Goal: Task Accomplishment & Management: Complete application form

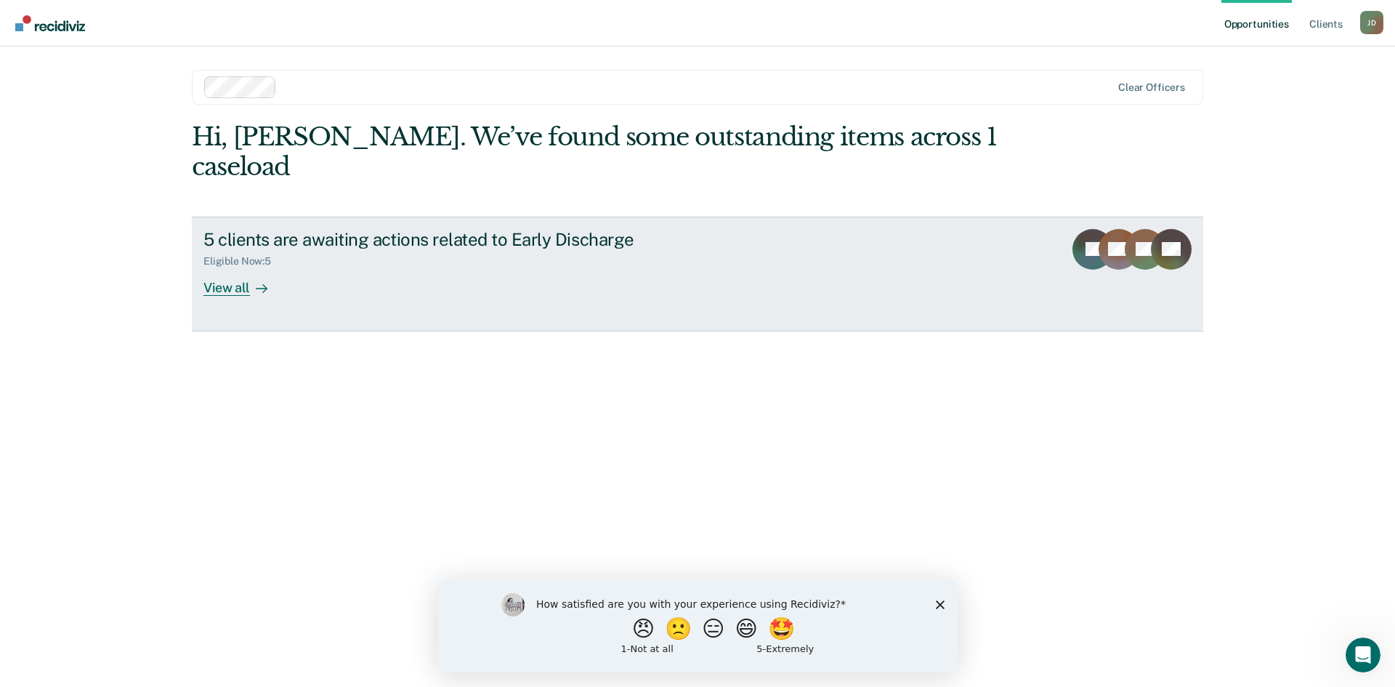
click at [238, 267] on div "View all" at bounding box center [243, 281] width 81 height 28
click at [235, 267] on div "View all" at bounding box center [243, 281] width 81 height 28
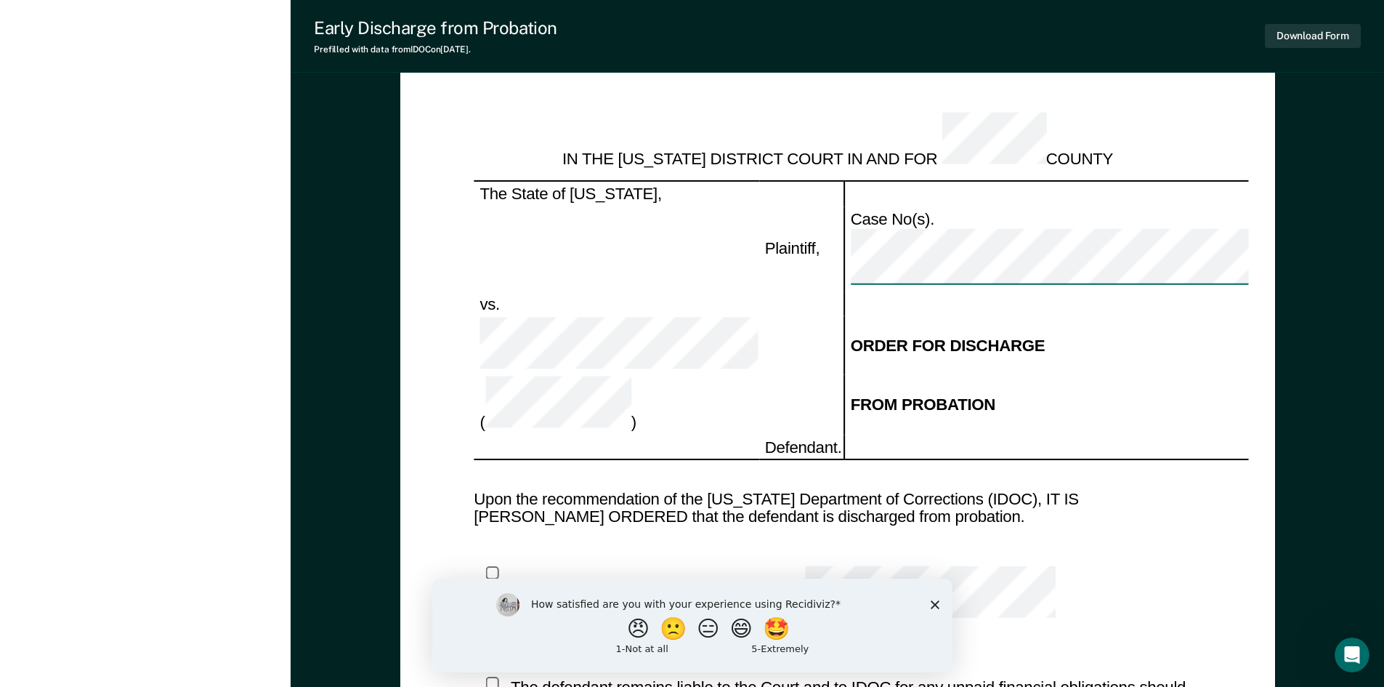
scroll to position [1394, 0]
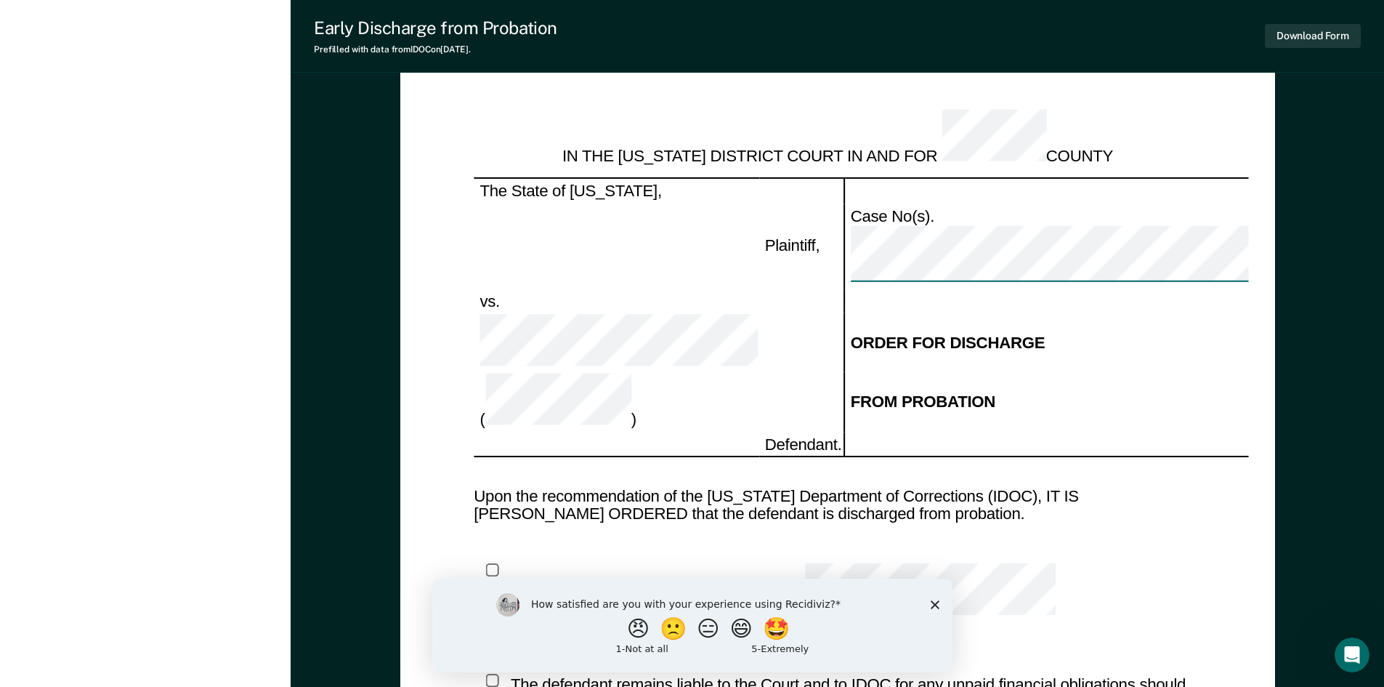
click at [936, 606] on polygon "Close survey" at bounding box center [934, 603] width 9 height 9
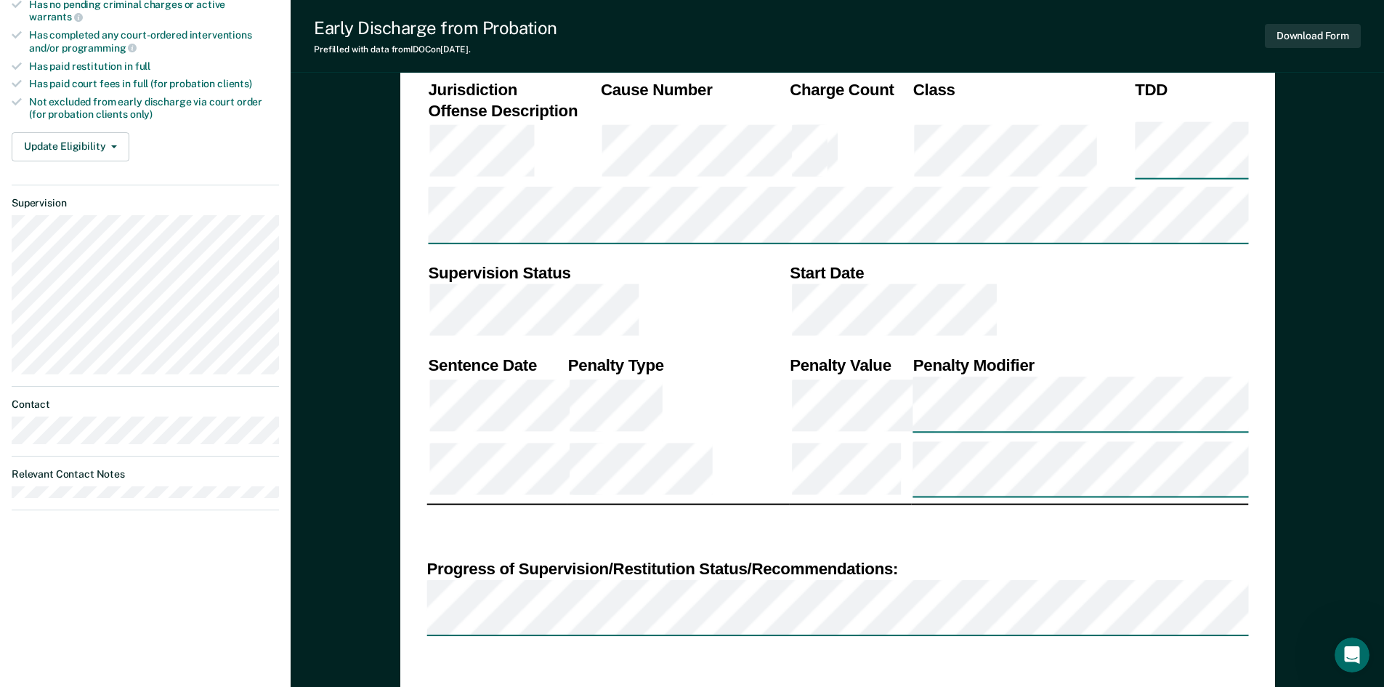
scroll to position [475, 0]
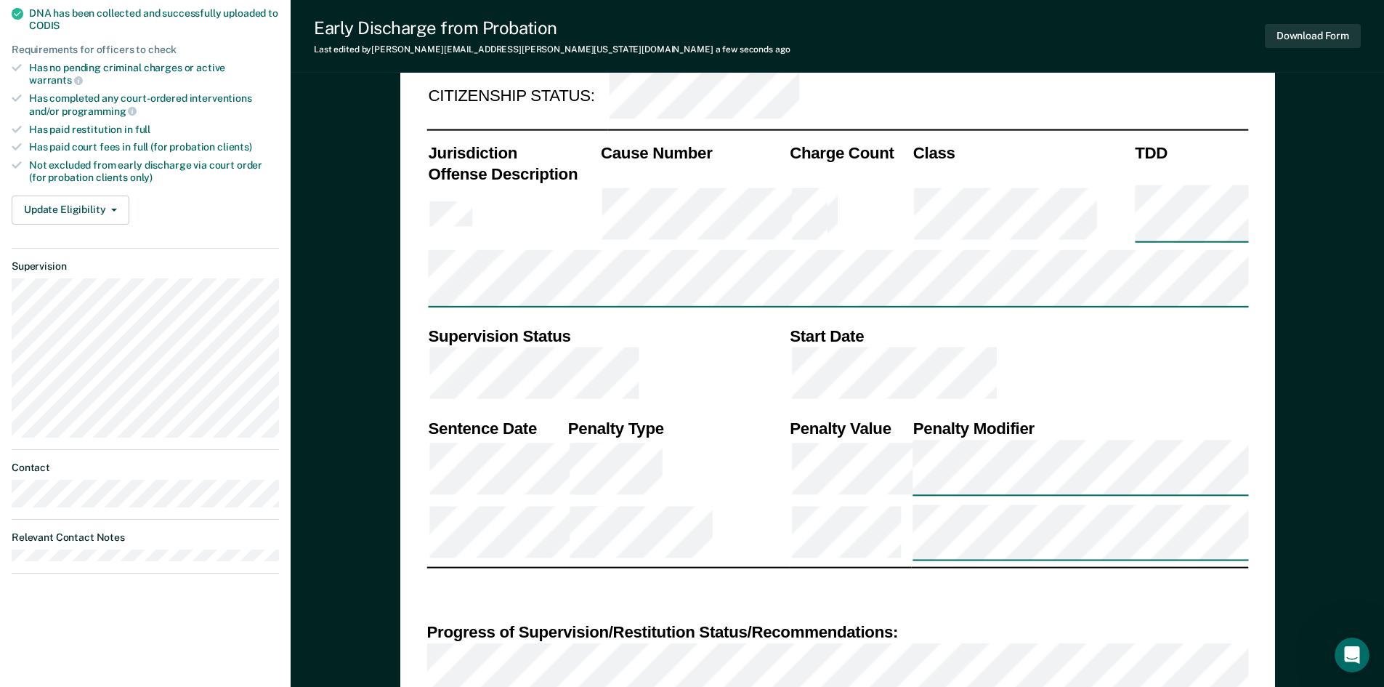
scroll to position [400, 0]
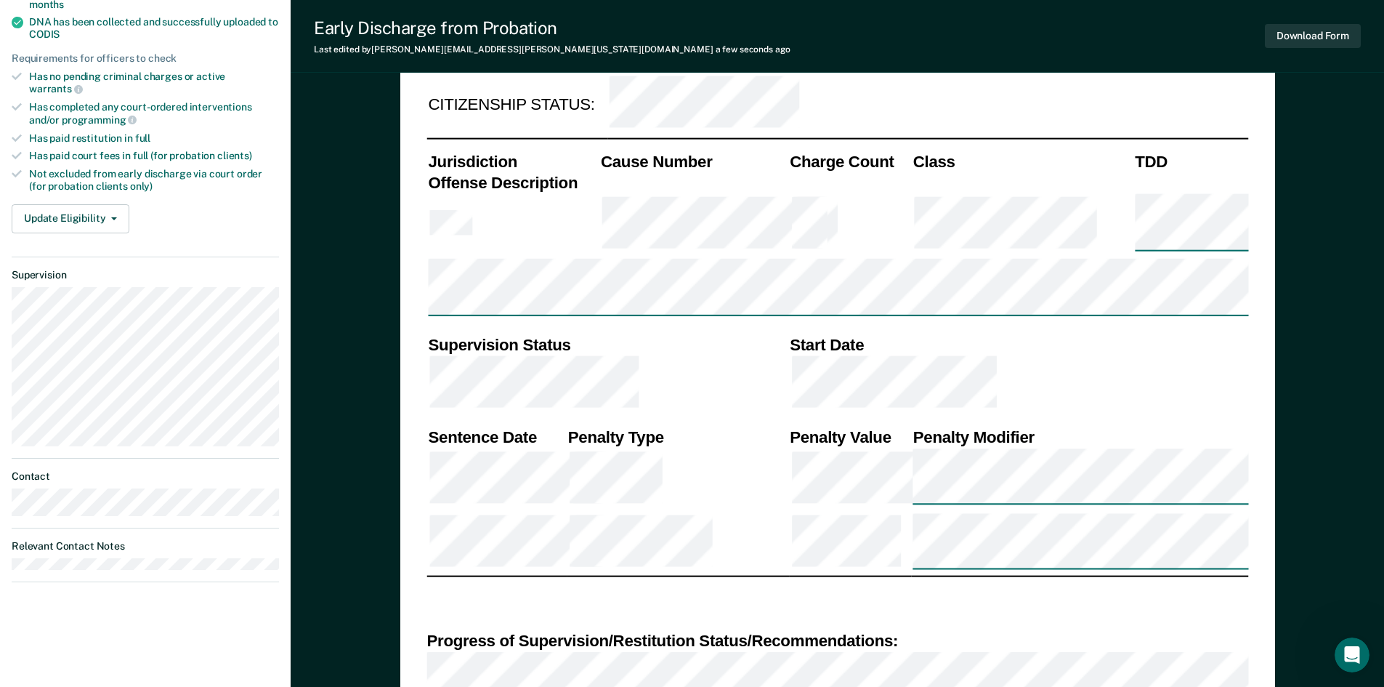
drag, startPoint x: 1390, startPoint y: 196, endPoint x: 1339, endPoint y: 82, distance: 124.9
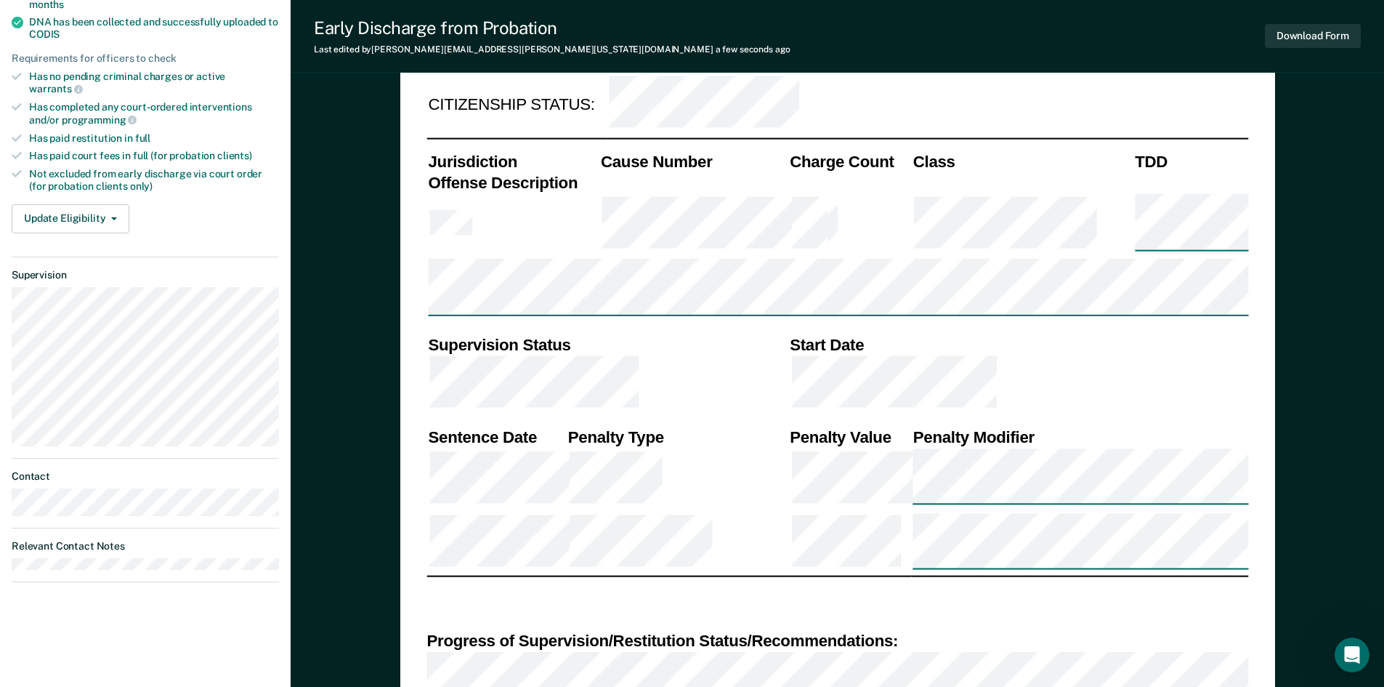
drag, startPoint x: 1339, startPoint y: 82, endPoint x: 1381, endPoint y: 137, distance: 69.0
drag, startPoint x: 1381, startPoint y: 137, endPoint x: 1365, endPoint y: 464, distance: 326.7
drag, startPoint x: 1365, startPoint y: 464, endPoint x: 1291, endPoint y: 171, distance: 301.2
drag, startPoint x: 1291, startPoint y: 171, endPoint x: 984, endPoint y: 198, distance: 308.5
drag, startPoint x: 984, startPoint y: 198, endPoint x: 942, endPoint y: 171, distance: 49.6
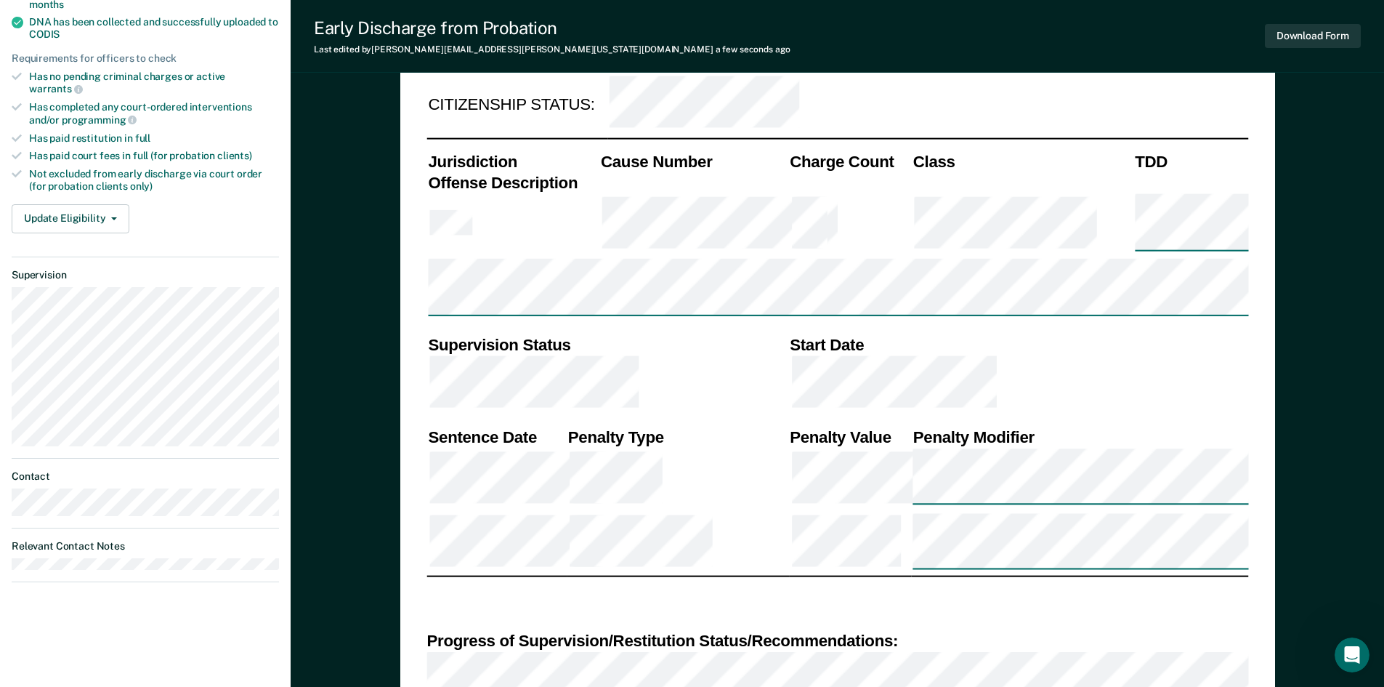
drag, startPoint x: 942, startPoint y: 171, endPoint x: 711, endPoint y: 241, distance: 240.5
drag, startPoint x: 711, startPoint y: 241, endPoint x: 382, endPoint y: 201, distance: 331.5
drag, startPoint x: 382, startPoint y: 201, endPoint x: 797, endPoint y: 39, distance: 445.4
click at [797, 39] on div "Early Discharge from Probation Last edited by Jill.Daye@iowa.gov a few seconds …" at bounding box center [838, 36] width 1094 height 73
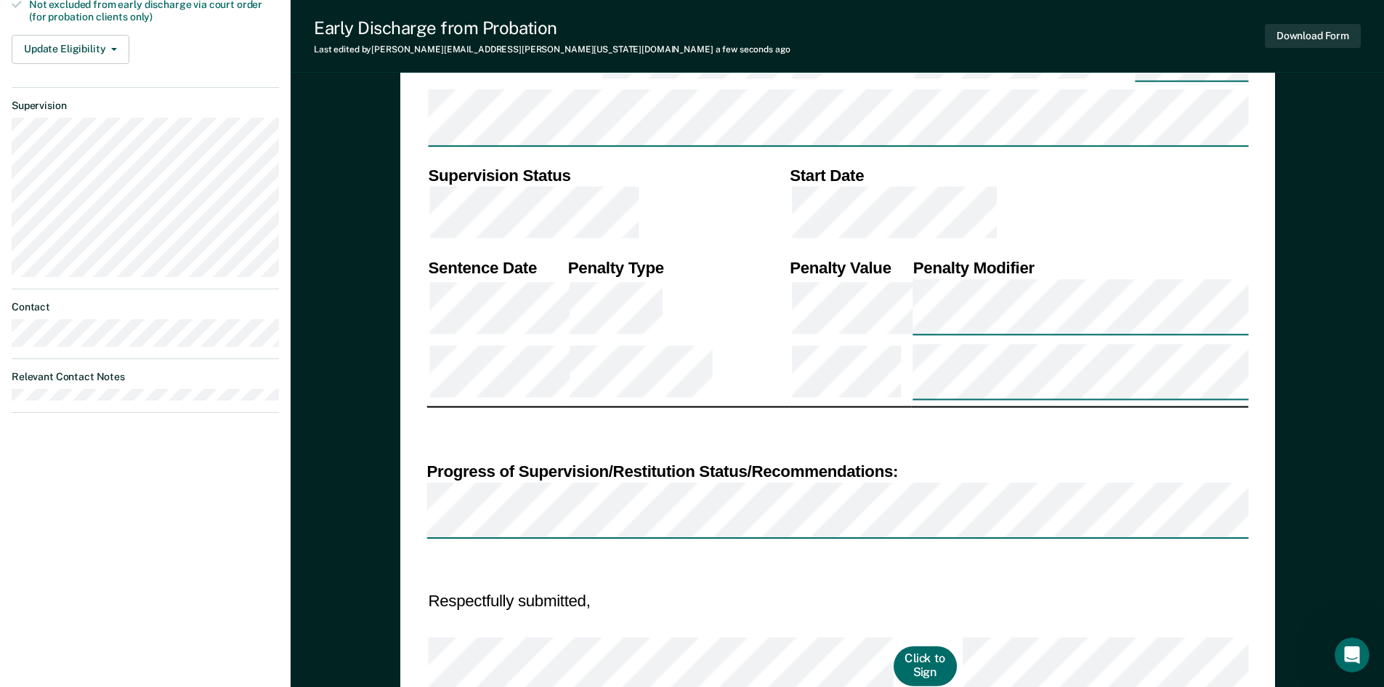
scroll to position [594, 0]
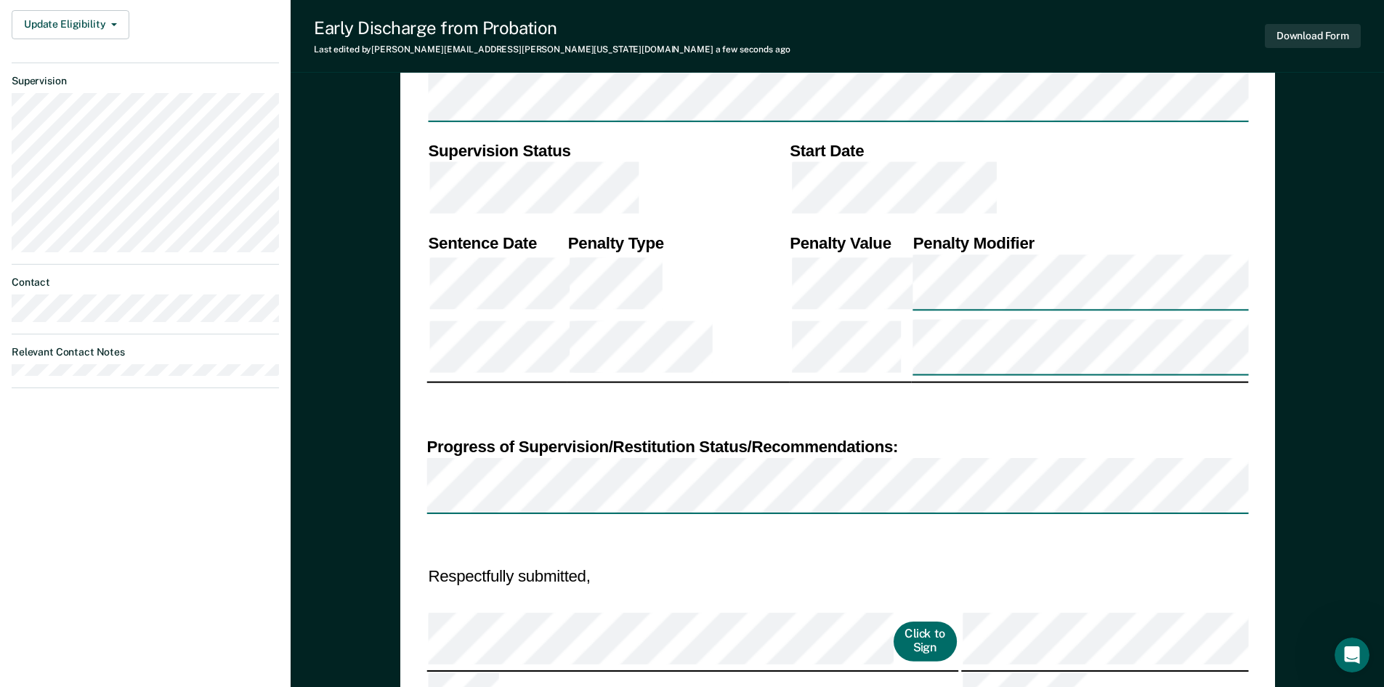
drag, startPoint x: 1384, startPoint y: 312, endPoint x: 1384, endPoint y: 323, distance: 10.9
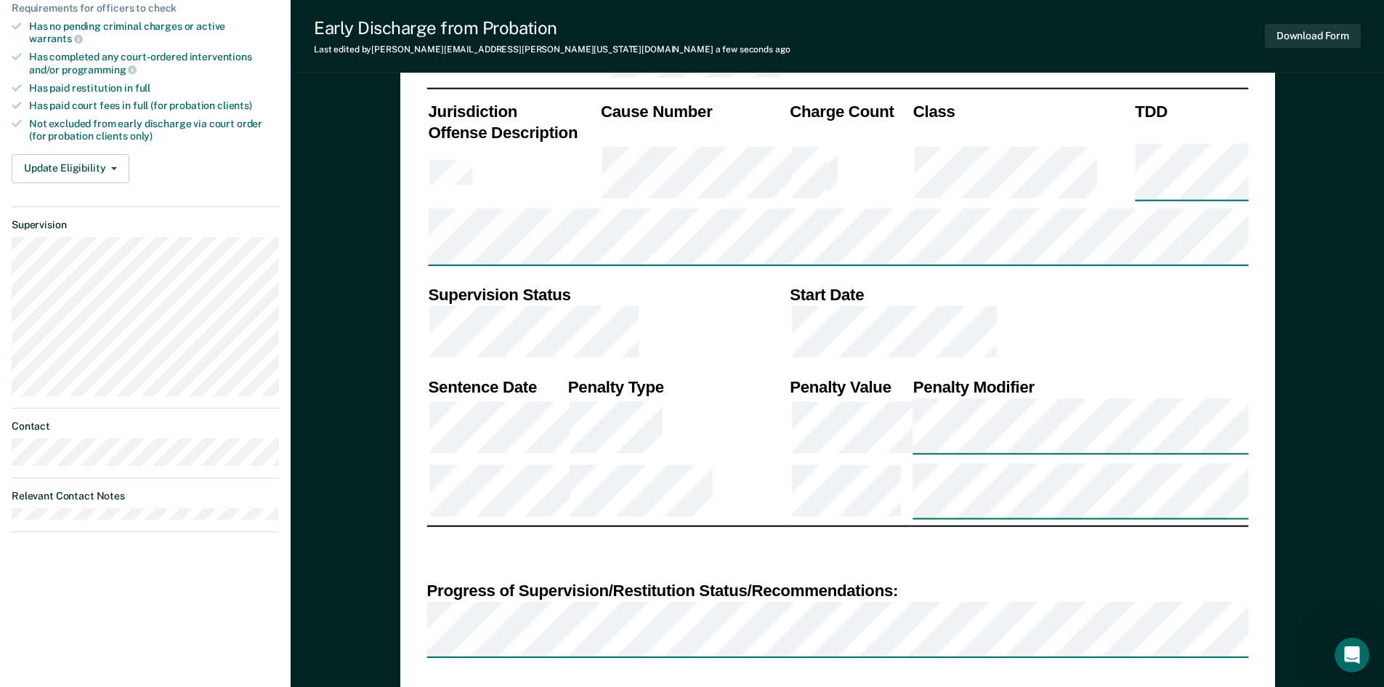
scroll to position [458, 0]
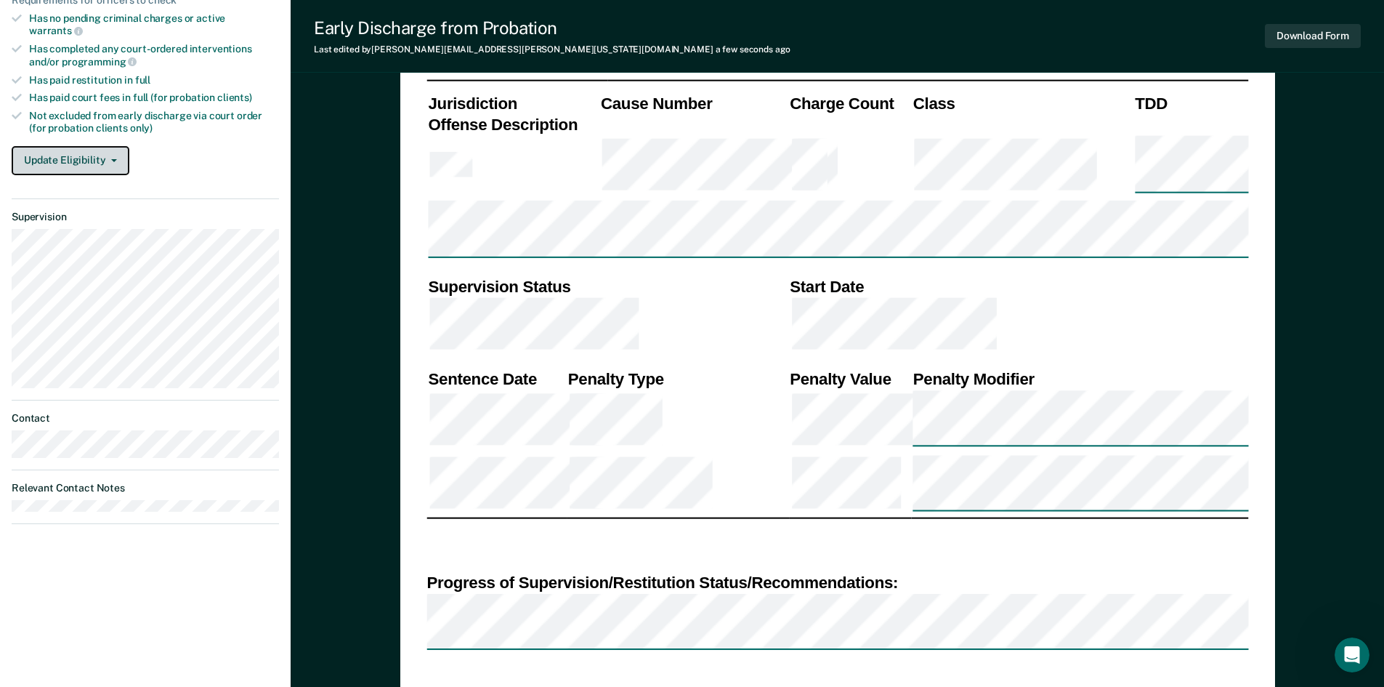
click at [119, 157] on button "Update Eligibility" at bounding box center [71, 160] width 118 height 29
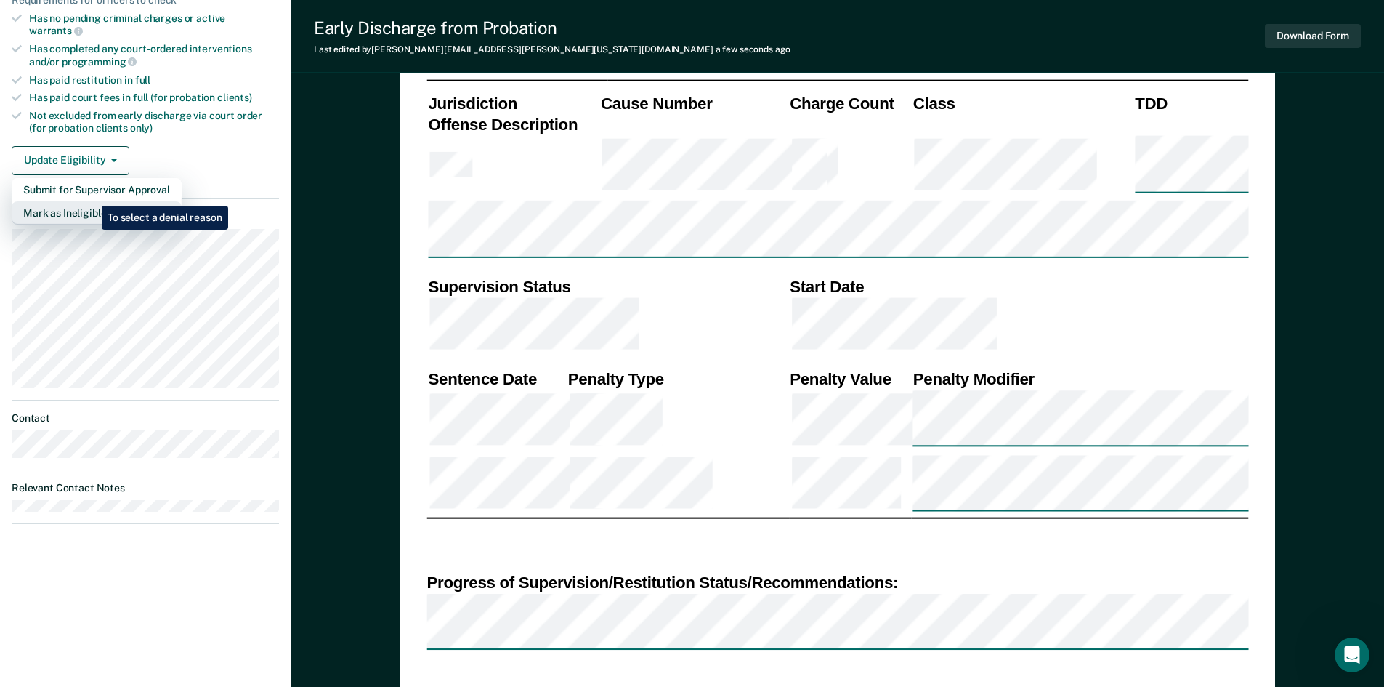
click at [91, 201] on button "Mark as Ineligible" at bounding box center [97, 212] width 170 height 23
type textarea "x"
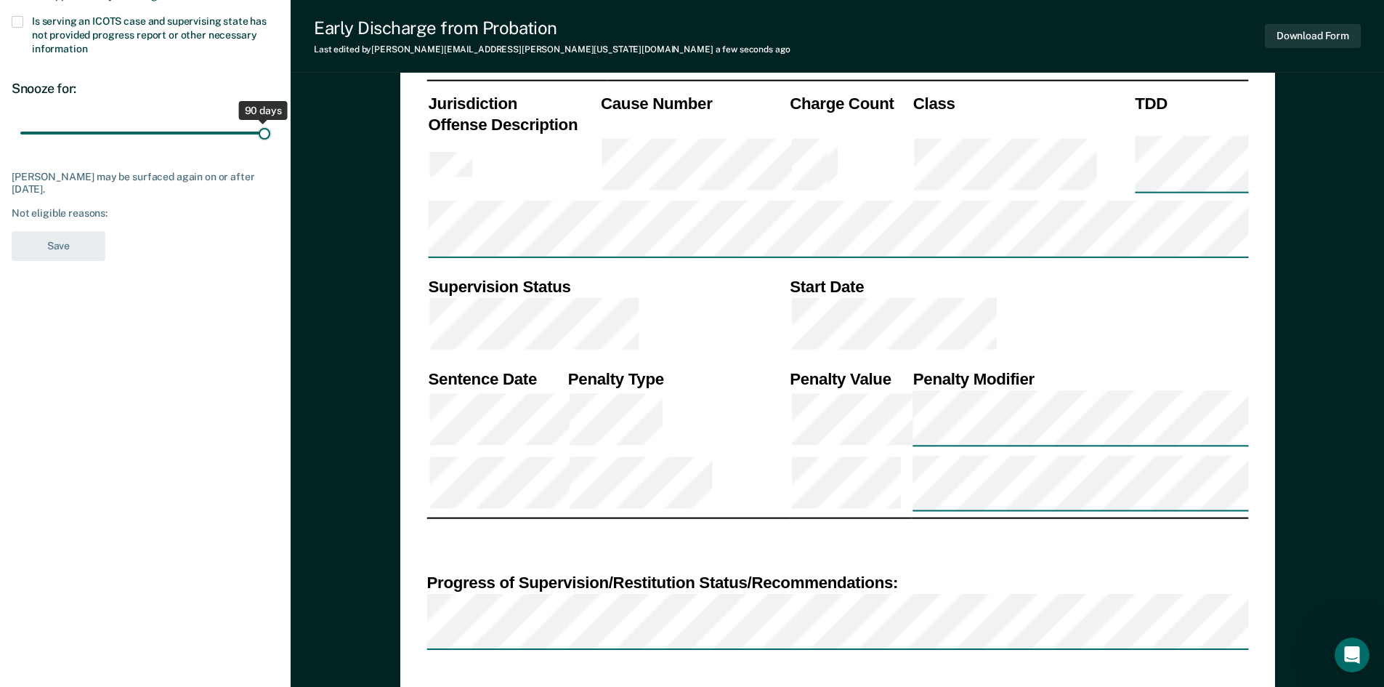
drag, startPoint x: 103, startPoint y: 132, endPoint x: 292, endPoint y: 124, distance: 189.1
type input "90"
click at [270, 124] on input "range" at bounding box center [145, 132] width 250 height 25
click at [87, 214] on div "Not eligible reasons:" at bounding box center [145, 213] width 267 height 12
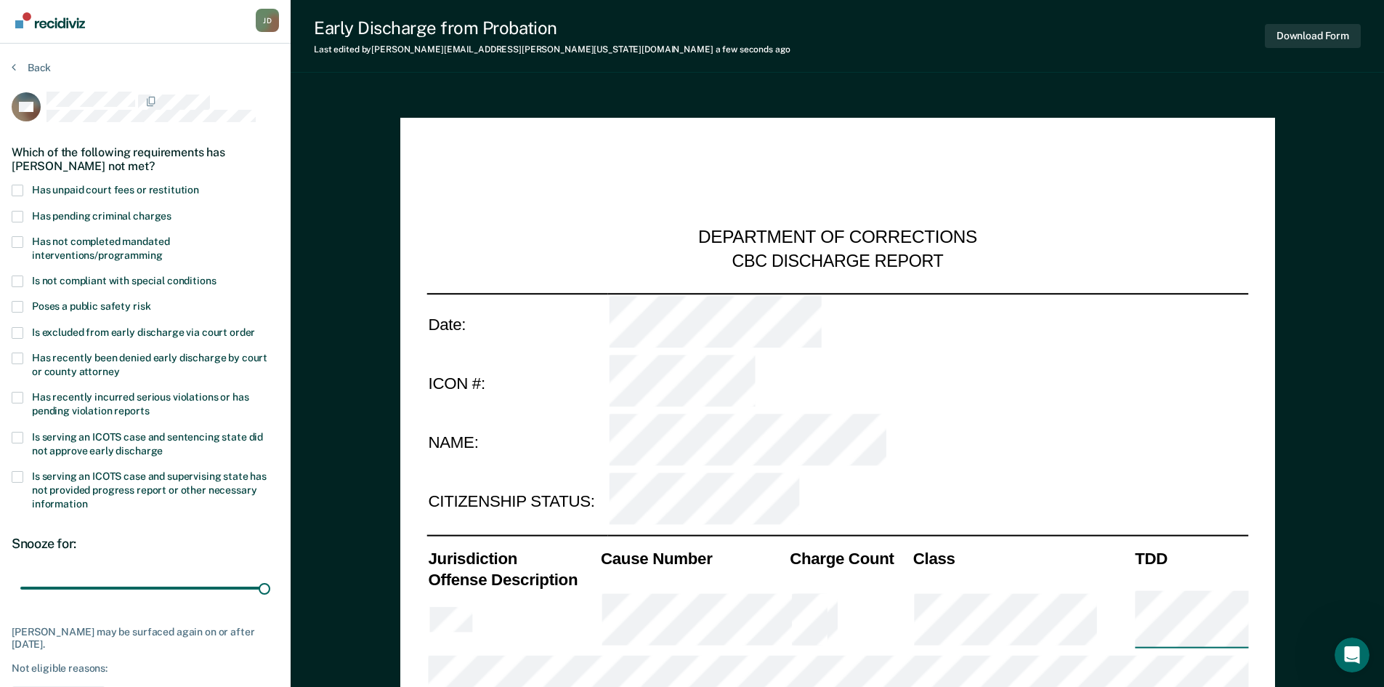
scroll to position [0, 0]
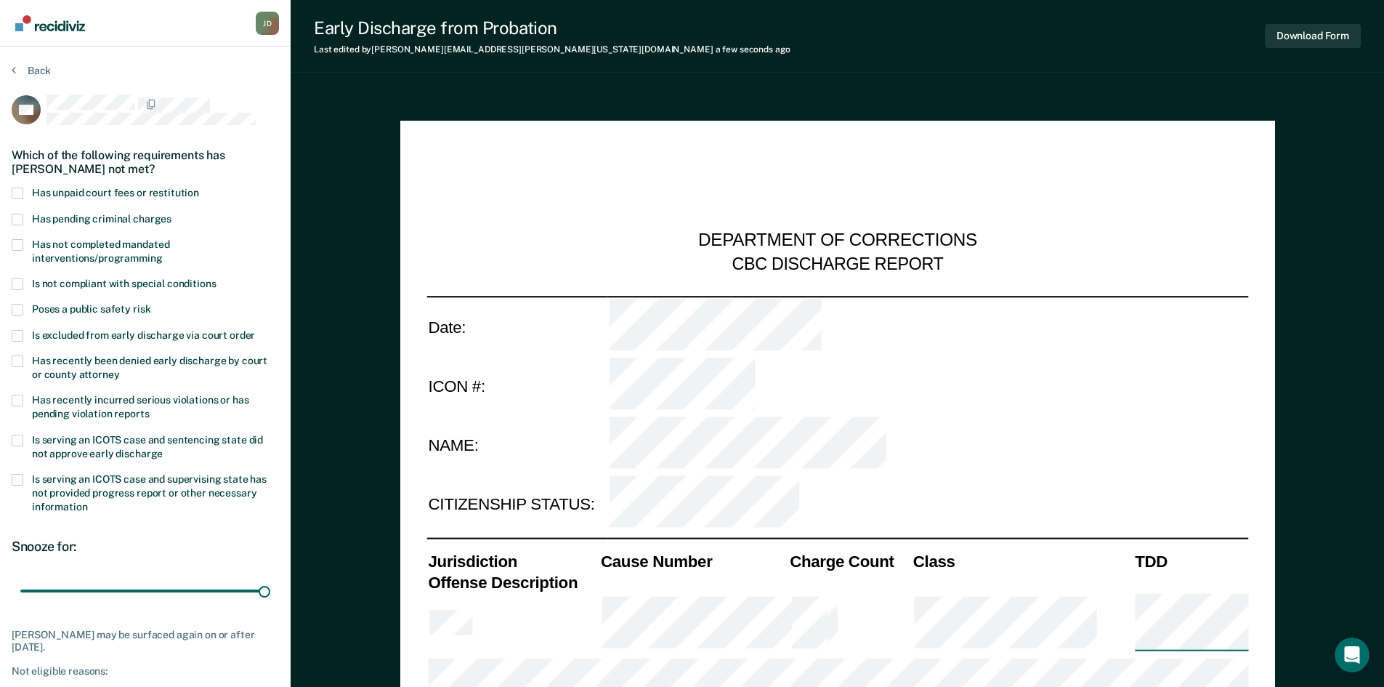
click at [15, 305] on span at bounding box center [18, 310] width 12 height 12
click at [150, 304] on input "Poses a public safety risk" at bounding box center [150, 304] width 0 height 0
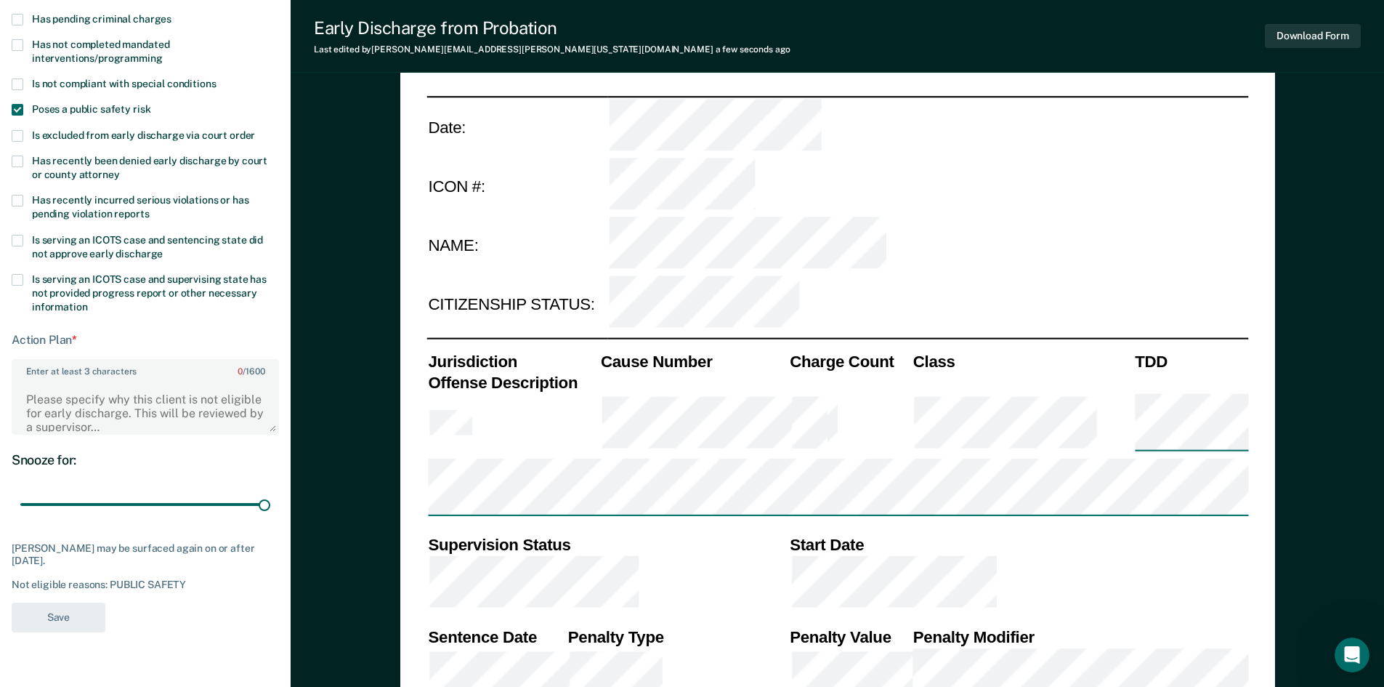
scroll to position [192, 0]
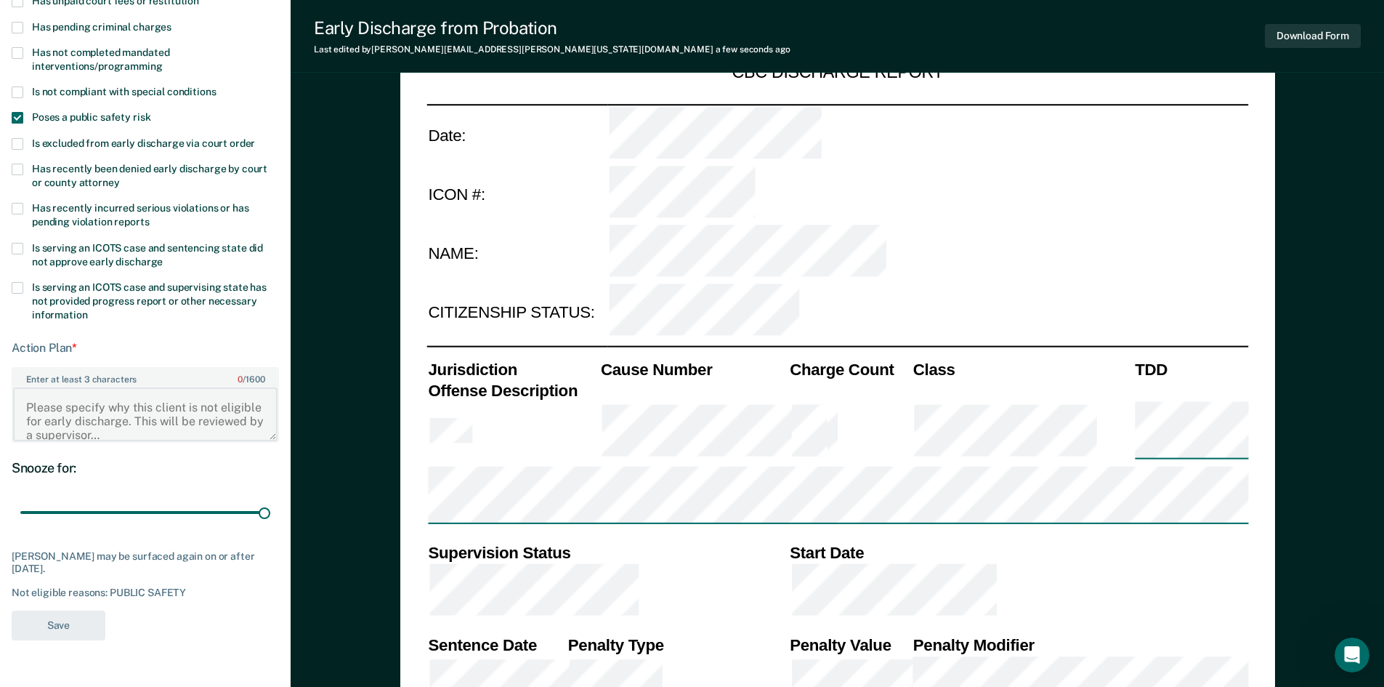
click at [80, 416] on textarea "Enter at least 3 characters 0 / 1600" at bounding box center [145, 414] width 265 height 54
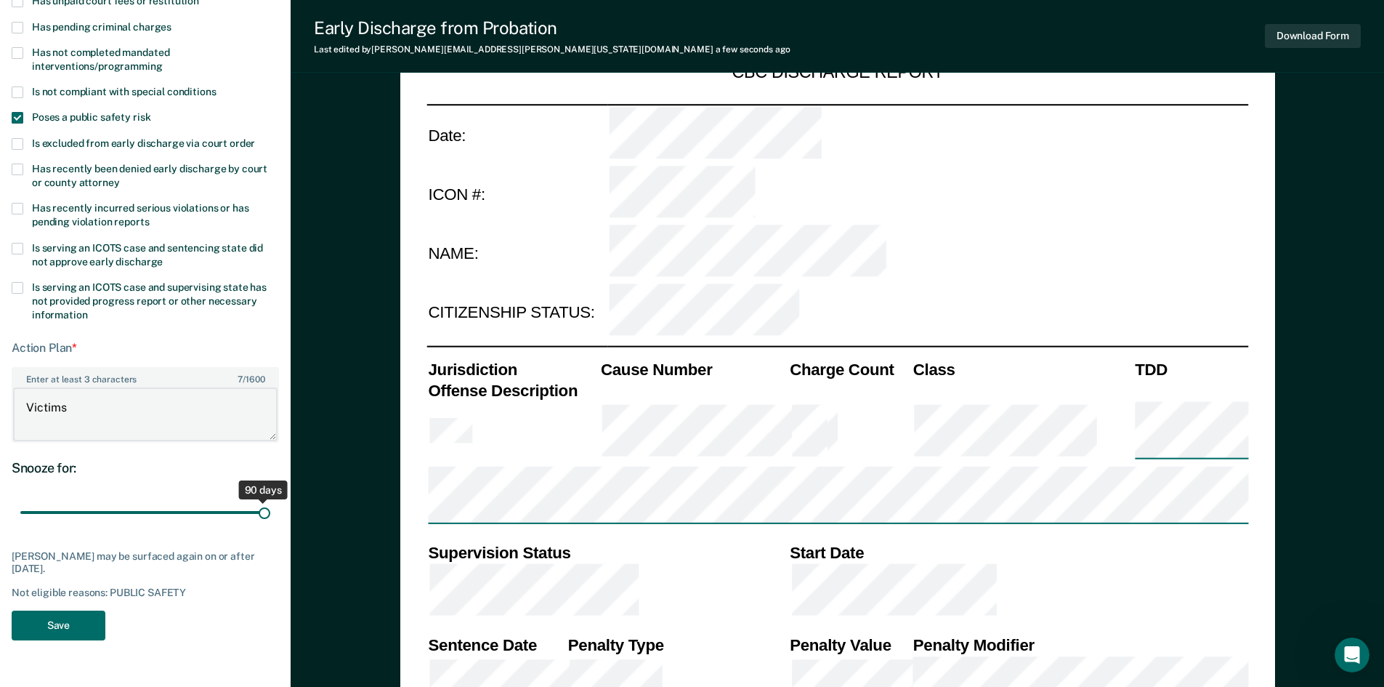
type textarea "Victims"
drag, startPoint x: 259, startPoint y: 506, endPoint x: 249, endPoint y: 506, distance: 10.9
type input "84"
click at [249, 506] on input "range" at bounding box center [145, 511] width 250 height 25
click at [84, 617] on button "Save" at bounding box center [59, 625] width 94 height 30
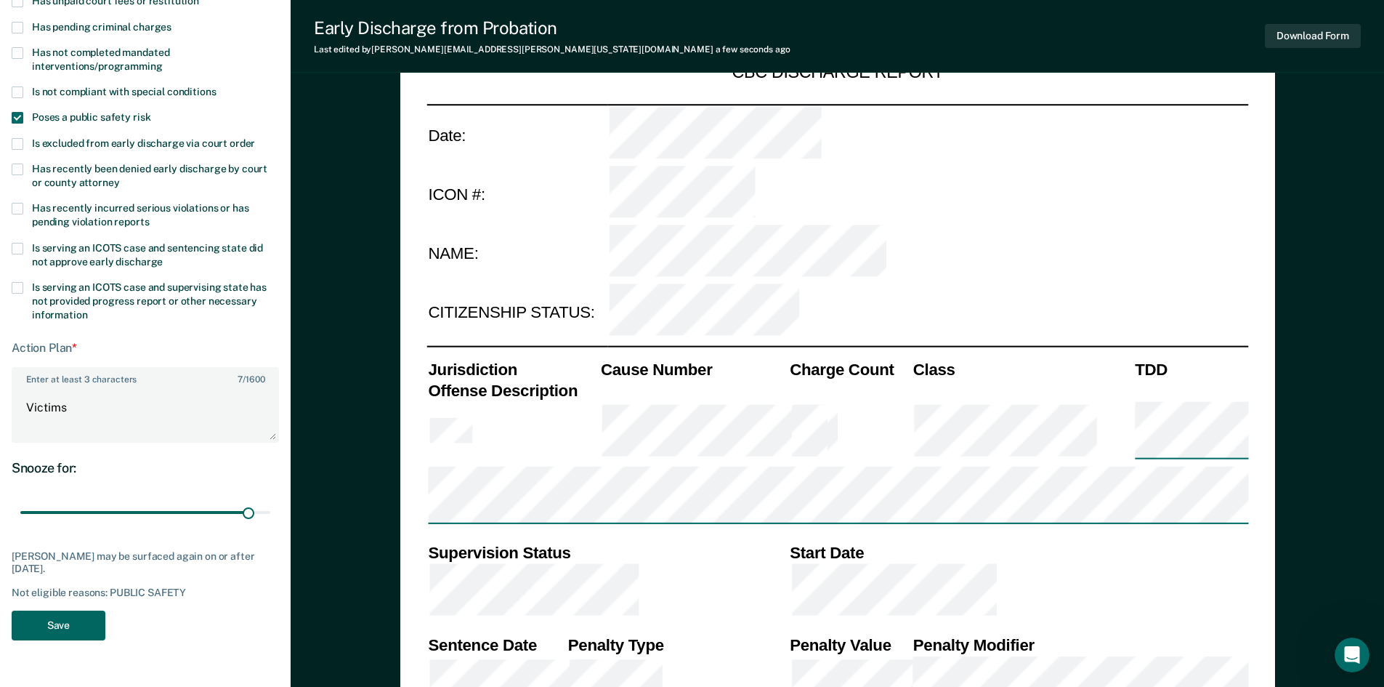
type textarea "x"
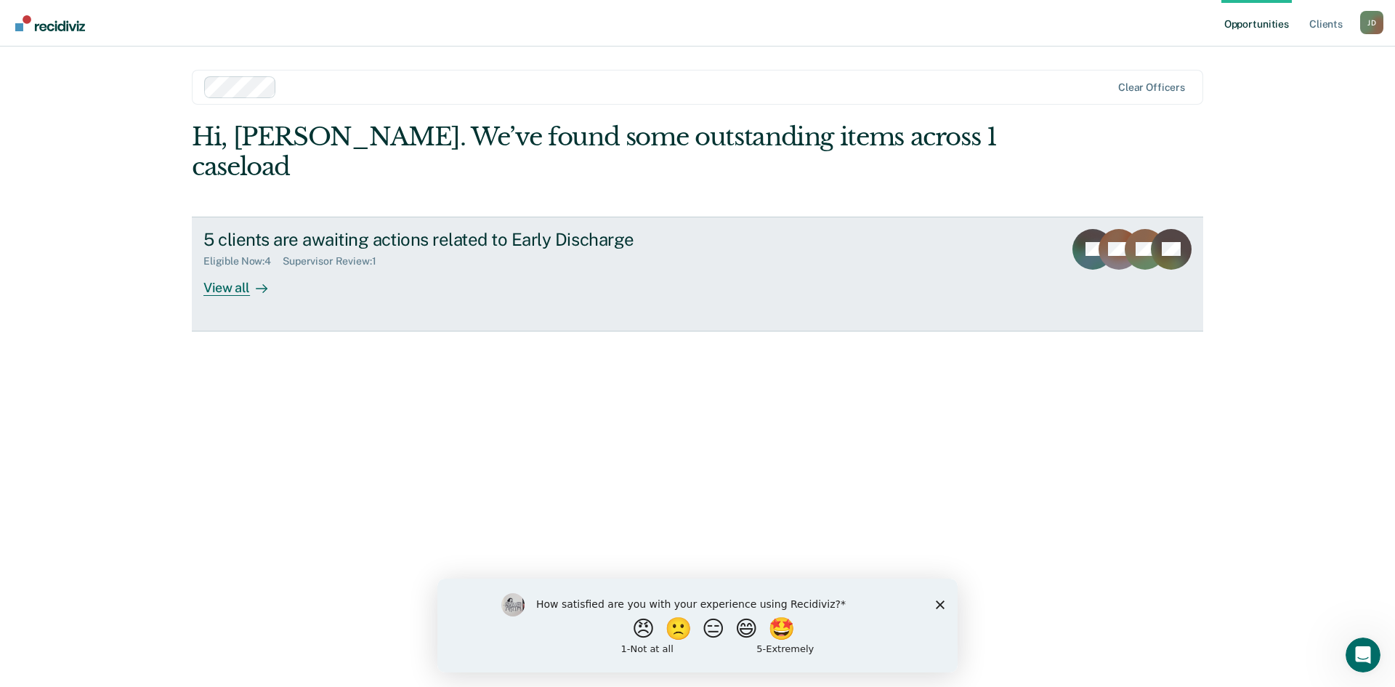
click at [233, 267] on div "View all" at bounding box center [243, 281] width 81 height 28
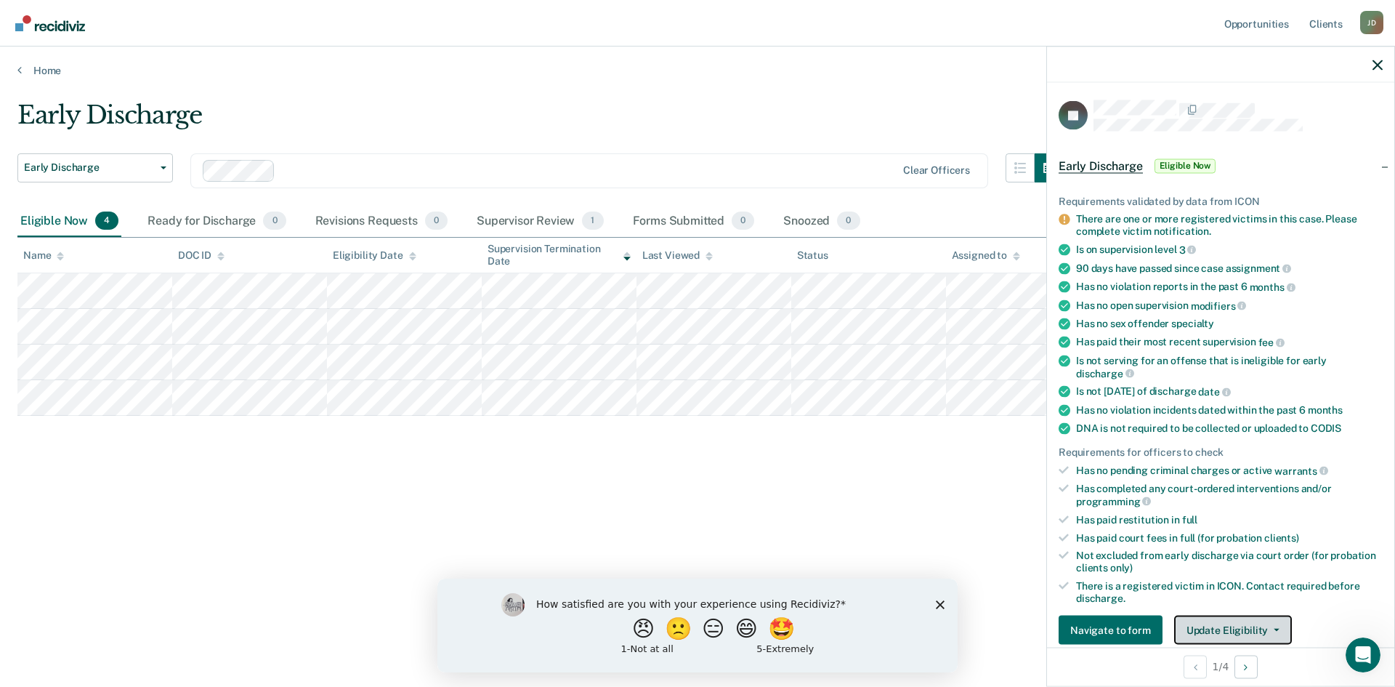
click at [1206, 625] on button "Update Eligibility" at bounding box center [1233, 629] width 118 height 29
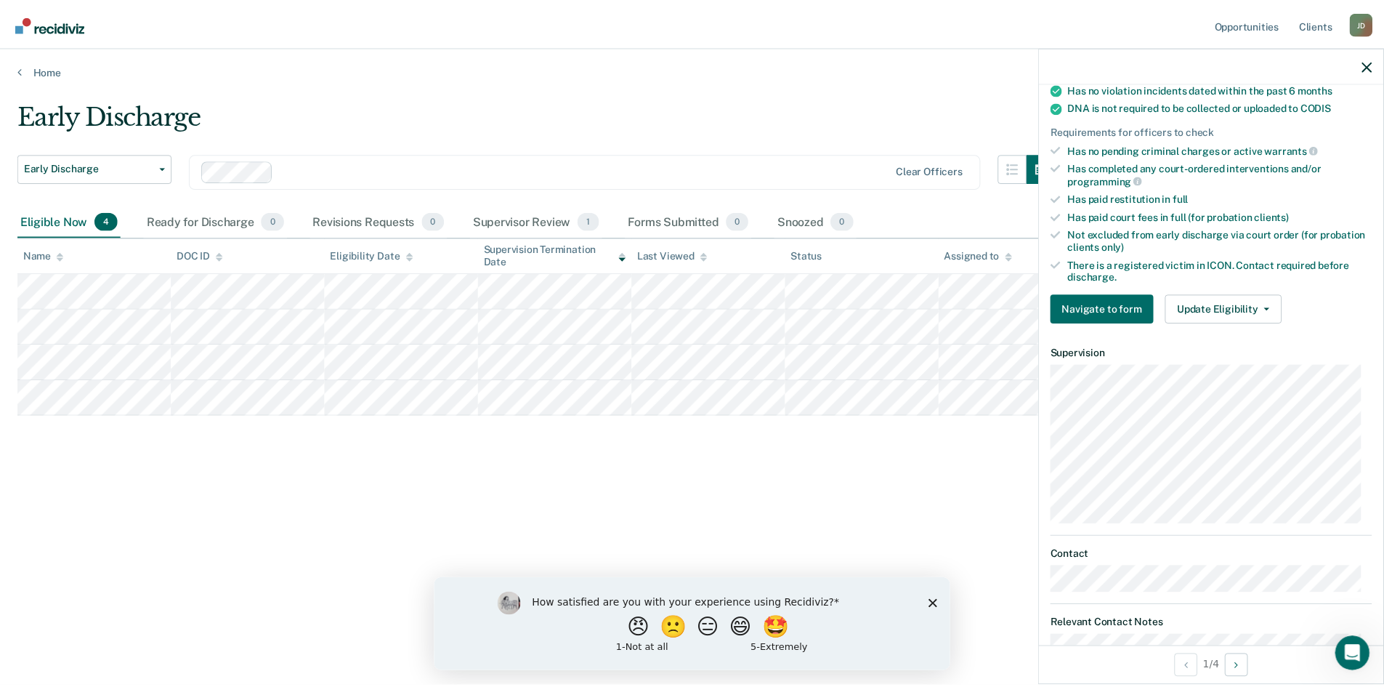
scroll to position [316, 0]
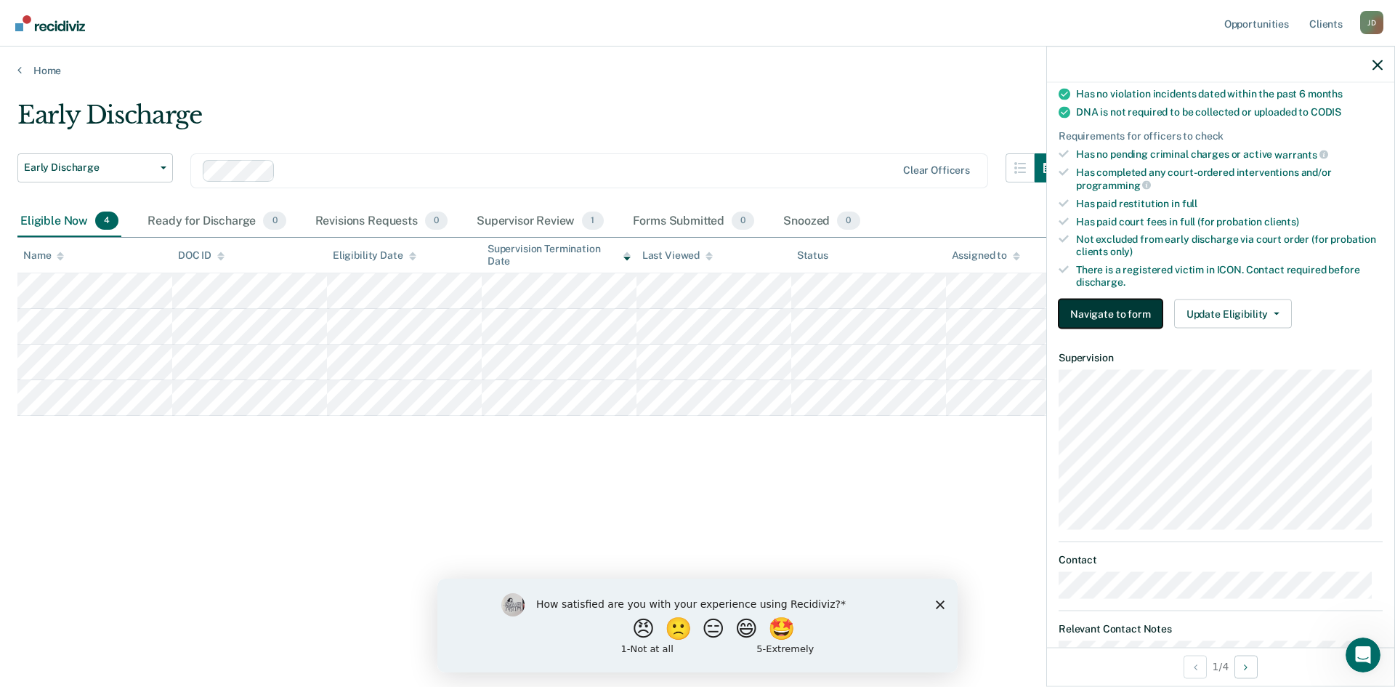
click at [1110, 313] on button "Navigate to form" at bounding box center [1111, 313] width 104 height 29
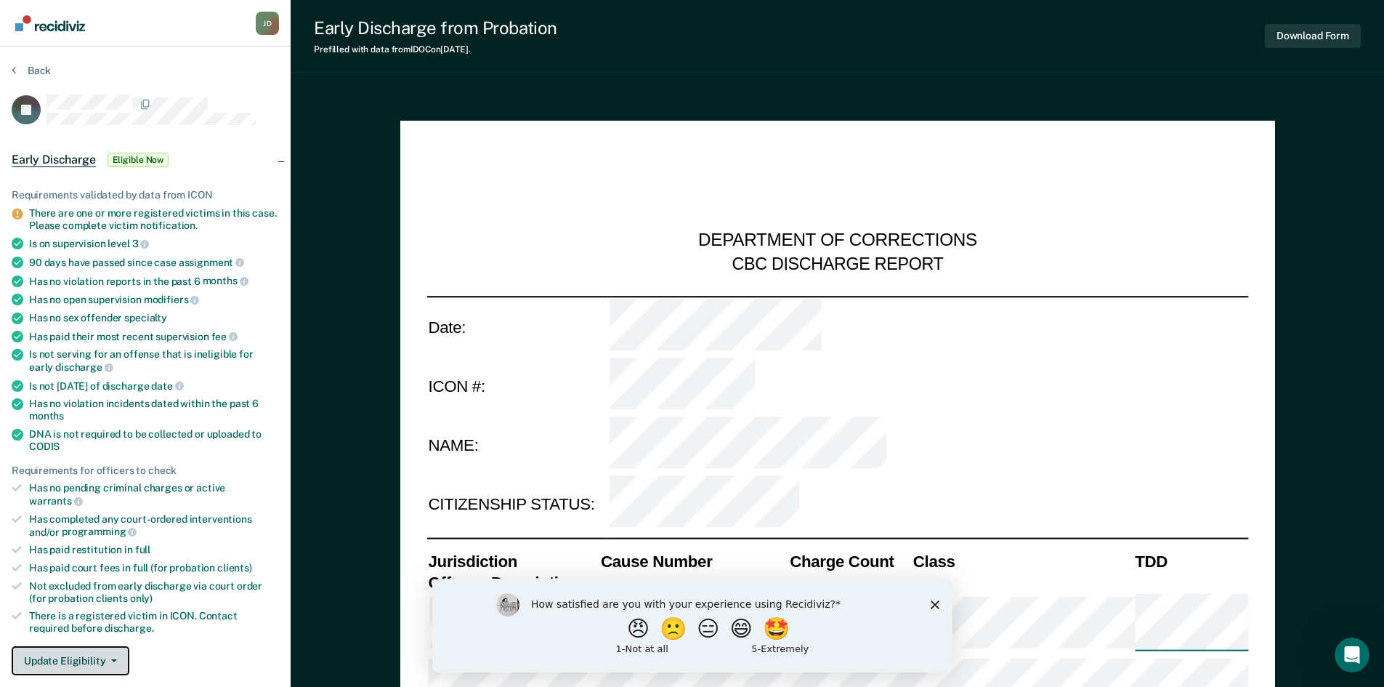
click at [89, 646] on button "Update Eligibility" at bounding box center [71, 660] width 118 height 29
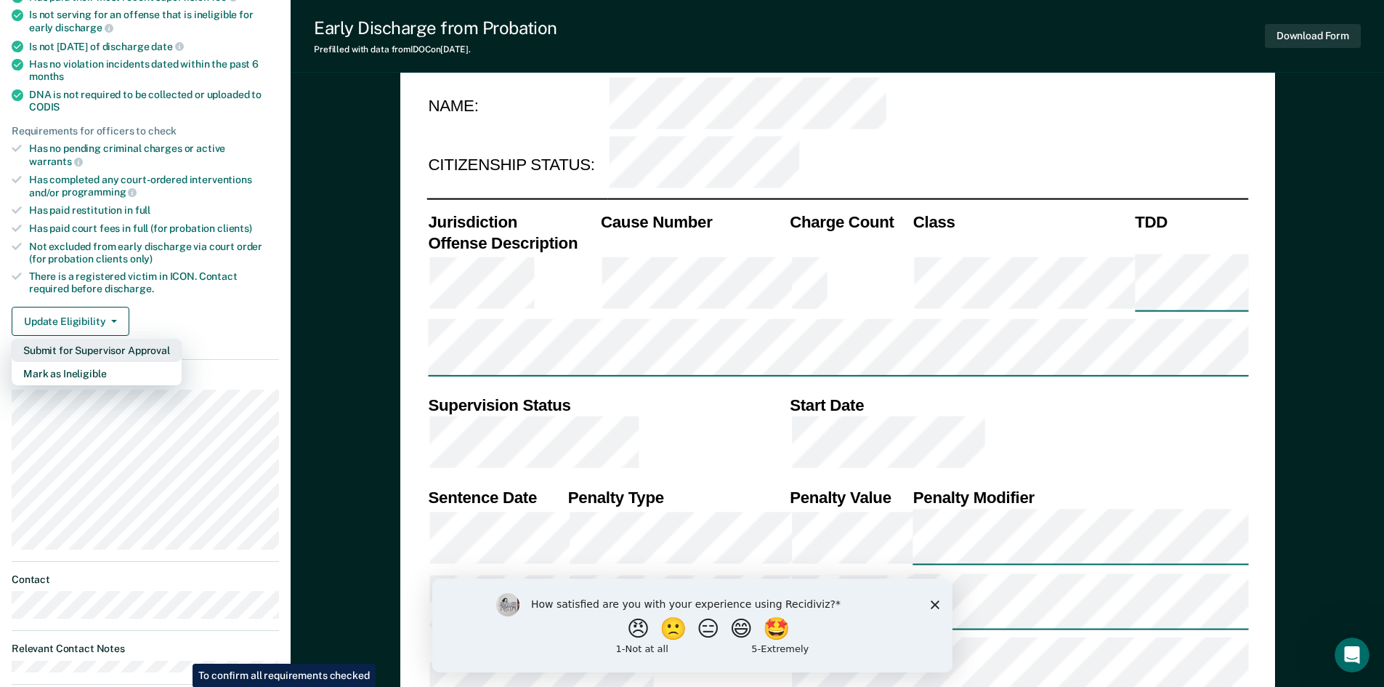
scroll to position [376, 0]
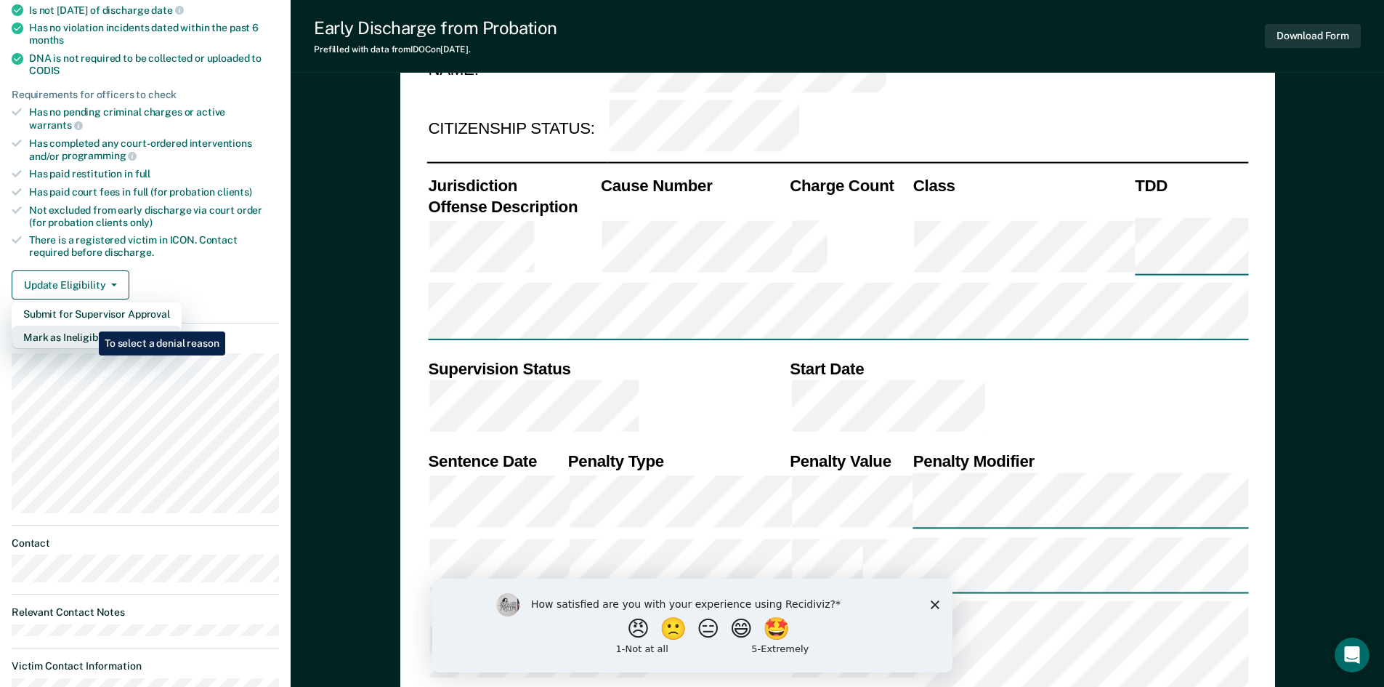
click at [88, 326] on button "Mark as Ineligible" at bounding box center [97, 337] width 170 height 23
type textarea "x"
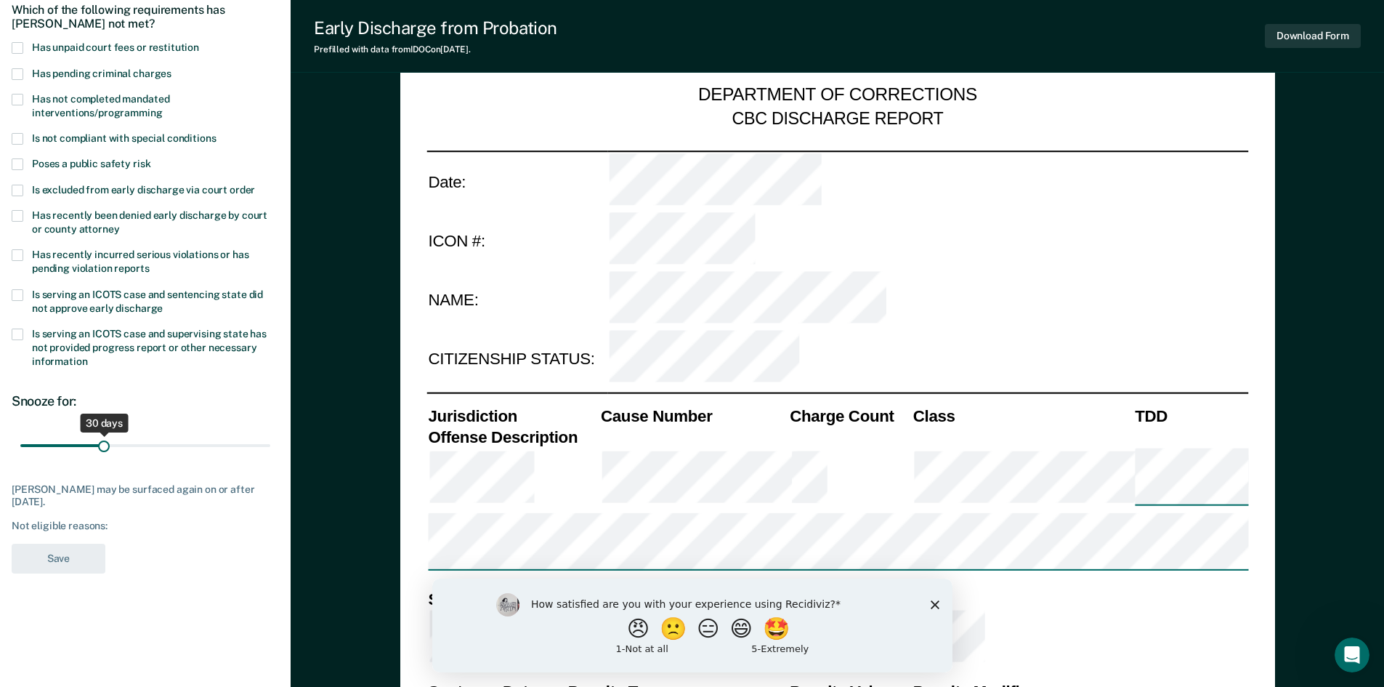
scroll to position [143, 0]
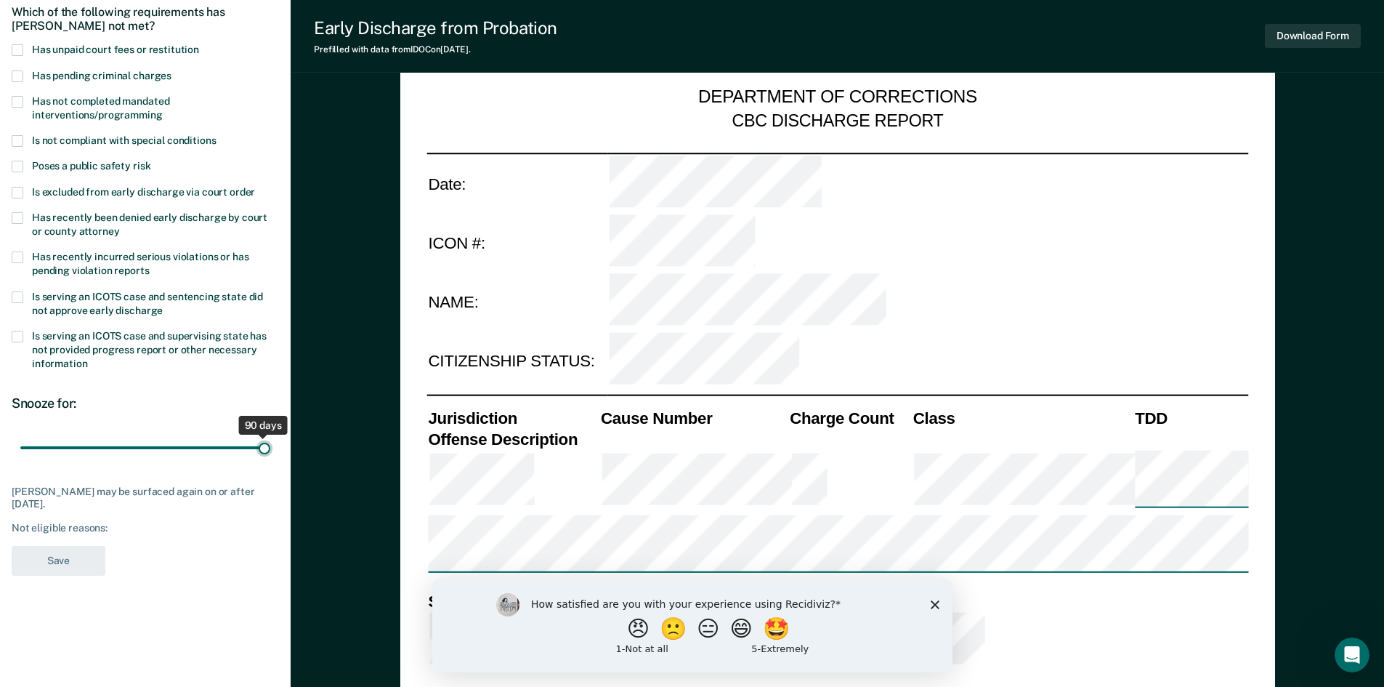
type input "90"
click at [266, 445] on input "range" at bounding box center [145, 447] width 250 height 25
click at [19, 165] on span at bounding box center [18, 167] width 12 height 12
click at [150, 161] on input "Poses a public safety risk" at bounding box center [150, 161] width 0 height 0
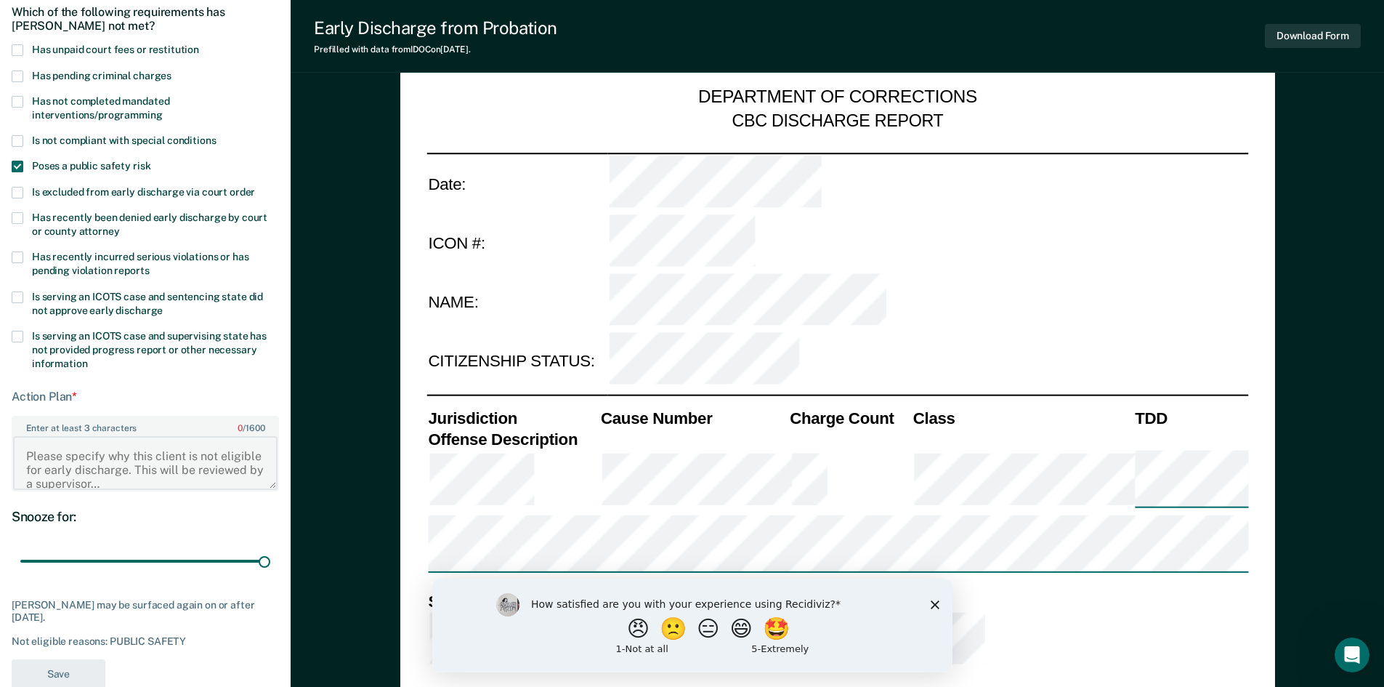
click at [43, 437] on textarea "Enter at least 3 characters 0 / 1600" at bounding box center [145, 463] width 265 height 54
type textarea "Victim"
click at [59, 670] on button "Save" at bounding box center [59, 674] width 94 height 30
type textarea "x"
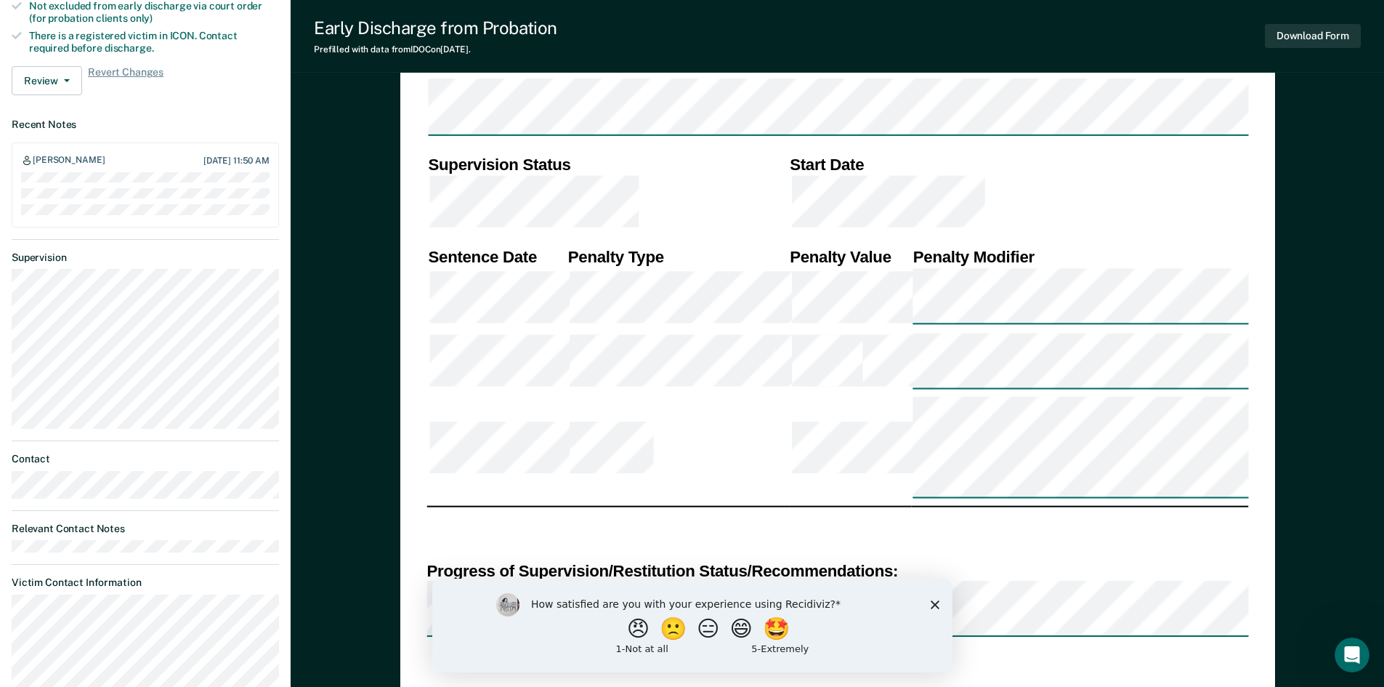
scroll to position [583, 0]
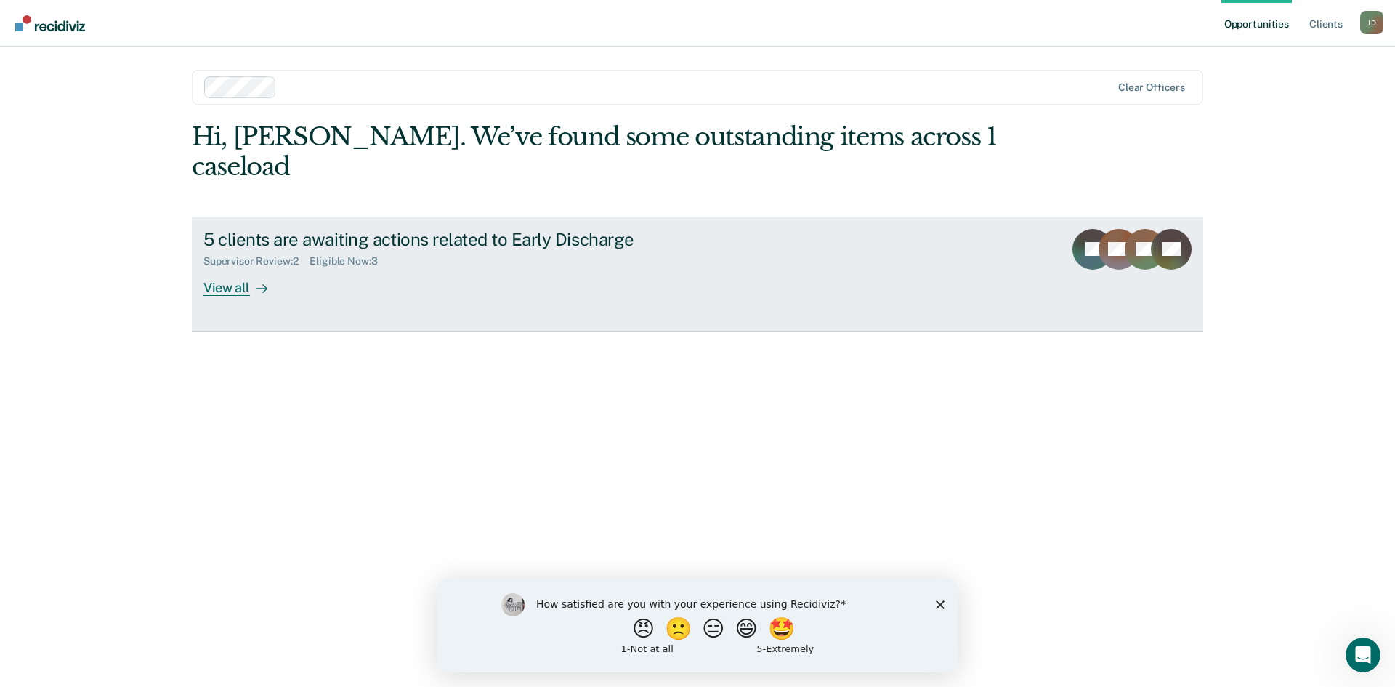
click at [241, 267] on div "View all" at bounding box center [243, 281] width 81 height 28
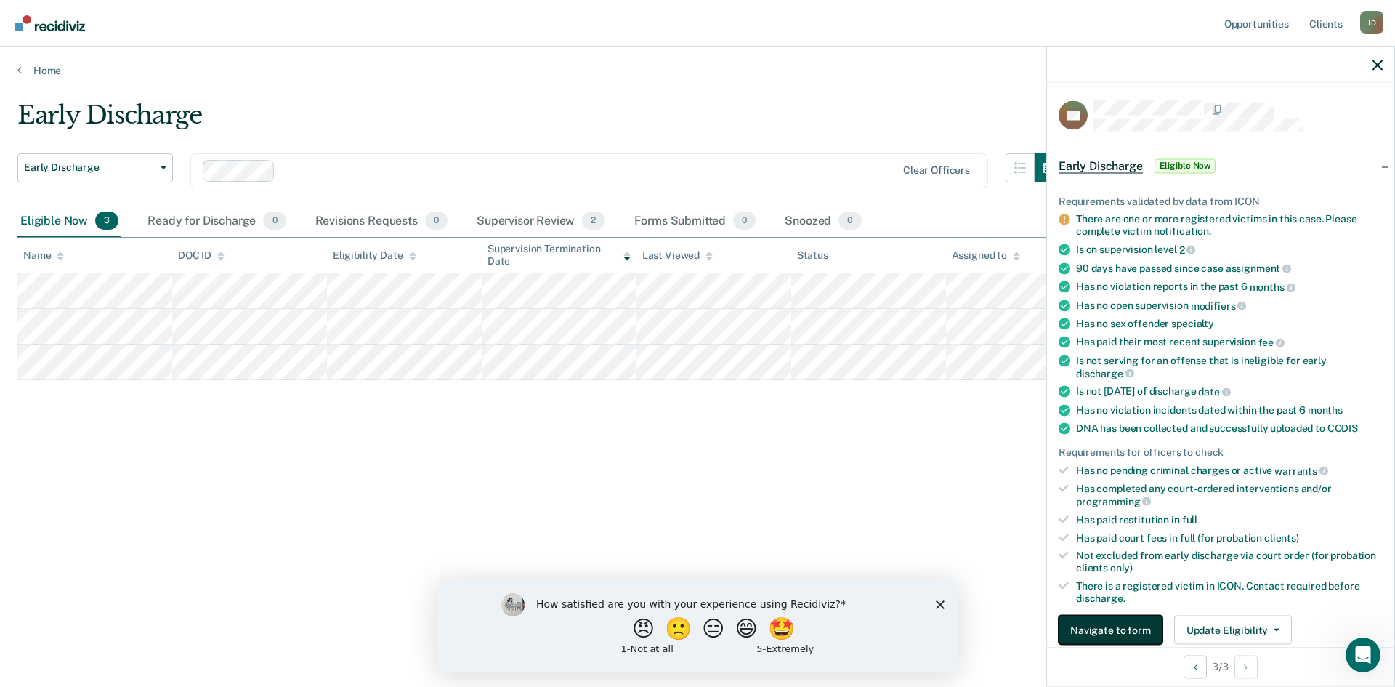
click at [1089, 630] on button "Navigate to form" at bounding box center [1111, 629] width 104 height 29
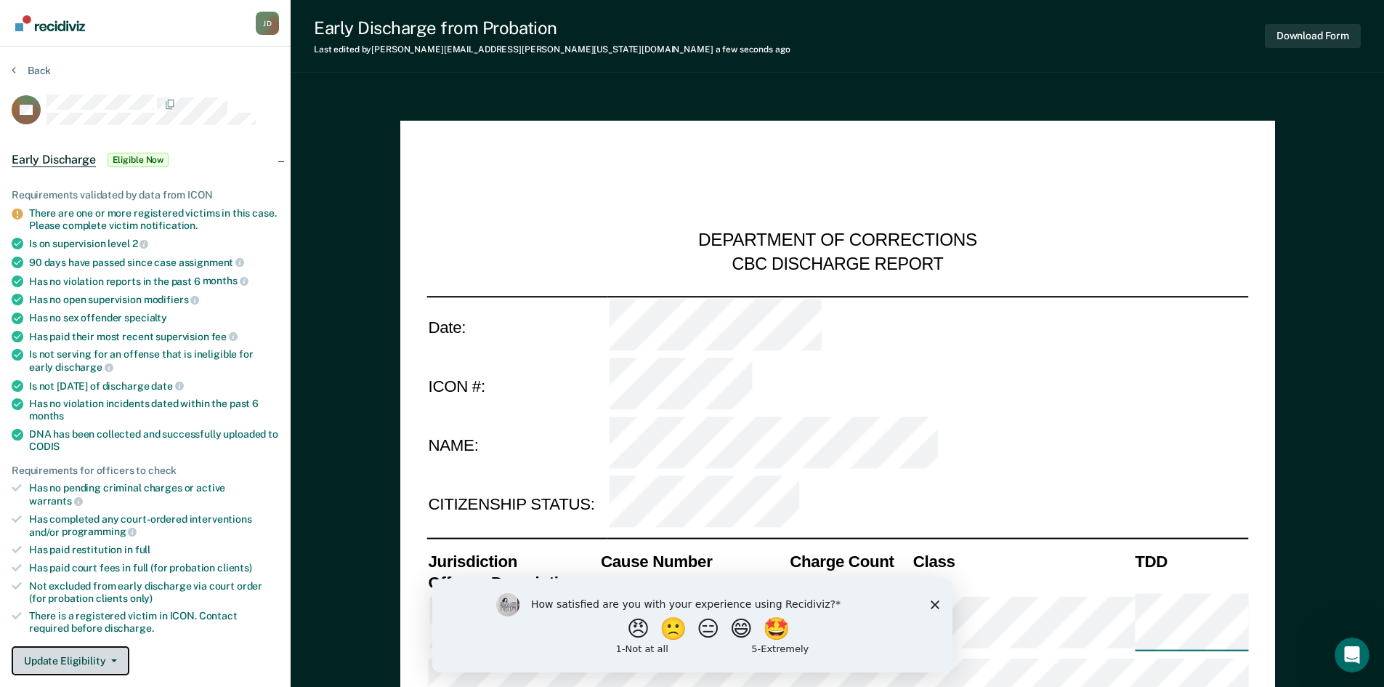
click at [74, 646] on button "Update Eligibility" at bounding box center [71, 660] width 118 height 29
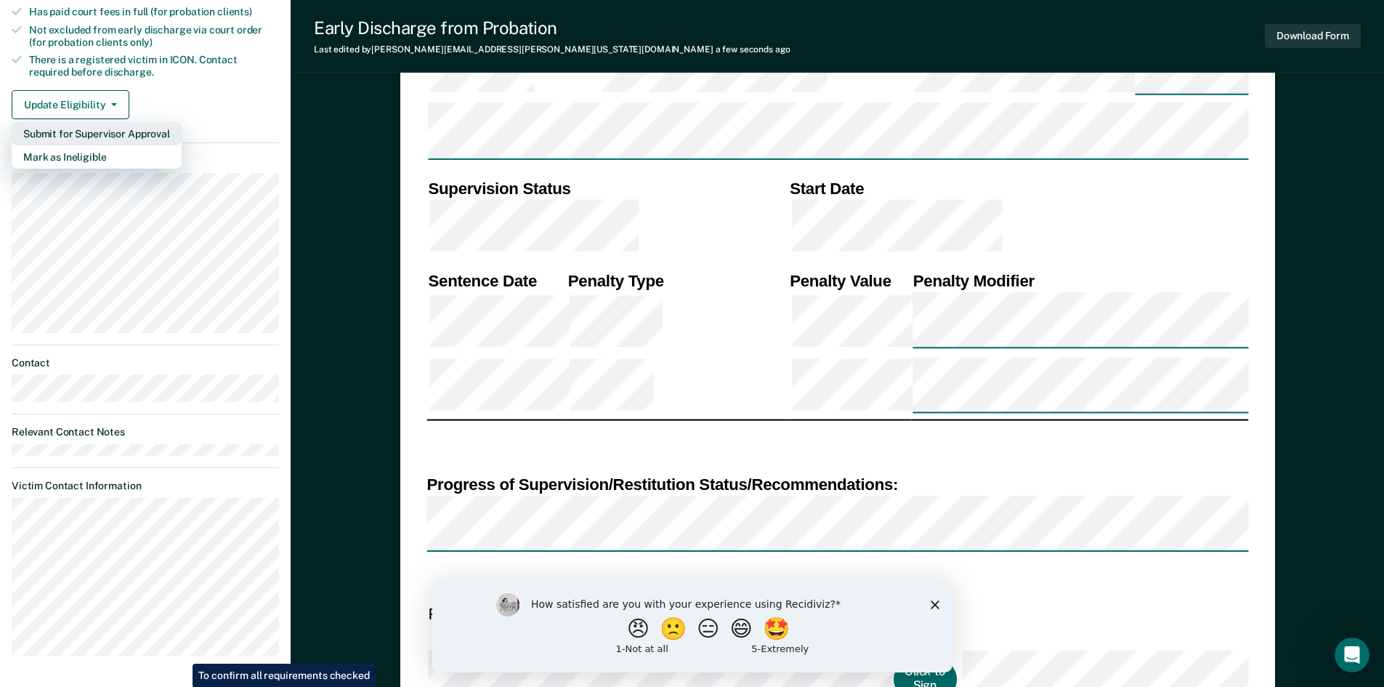
scroll to position [562, 0]
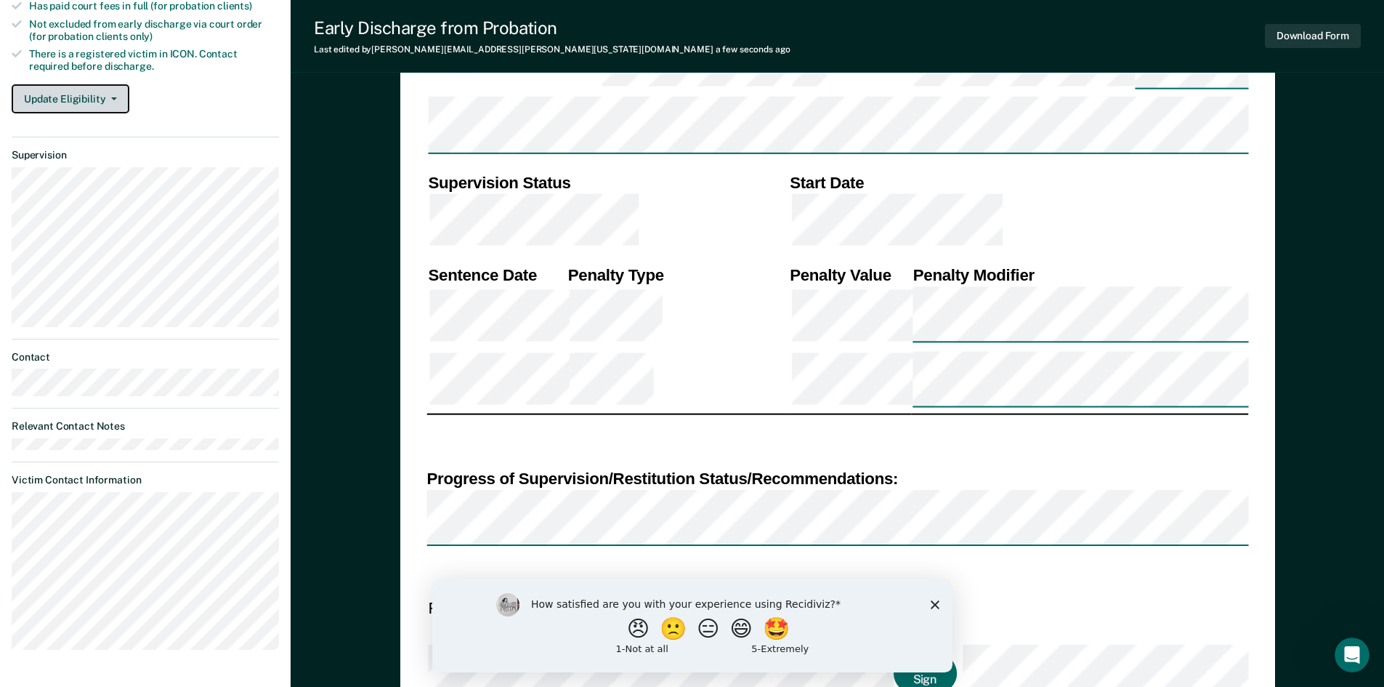
click at [67, 86] on button "Update Eligibility" at bounding box center [71, 98] width 118 height 29
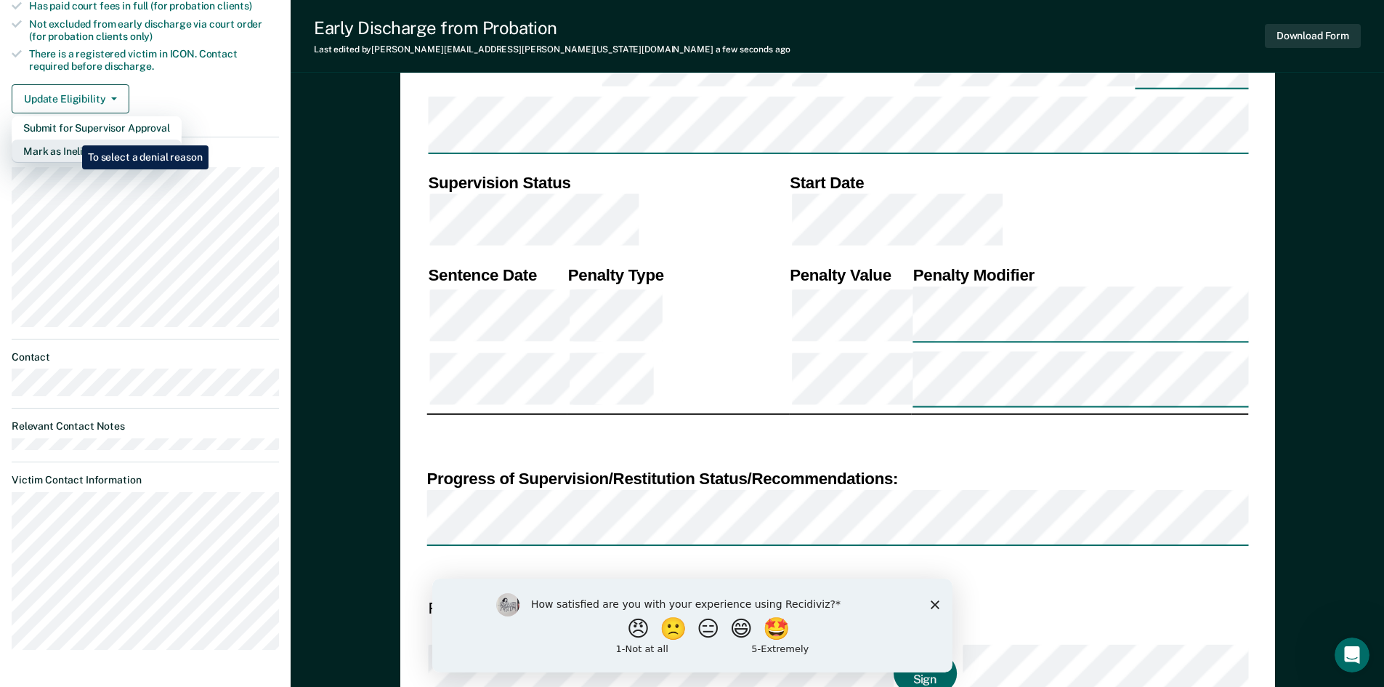
click at [71, 140] on button "Mark as Ineligible" at bounding box center [97, 151] width 170 height 23
type textarea "x"
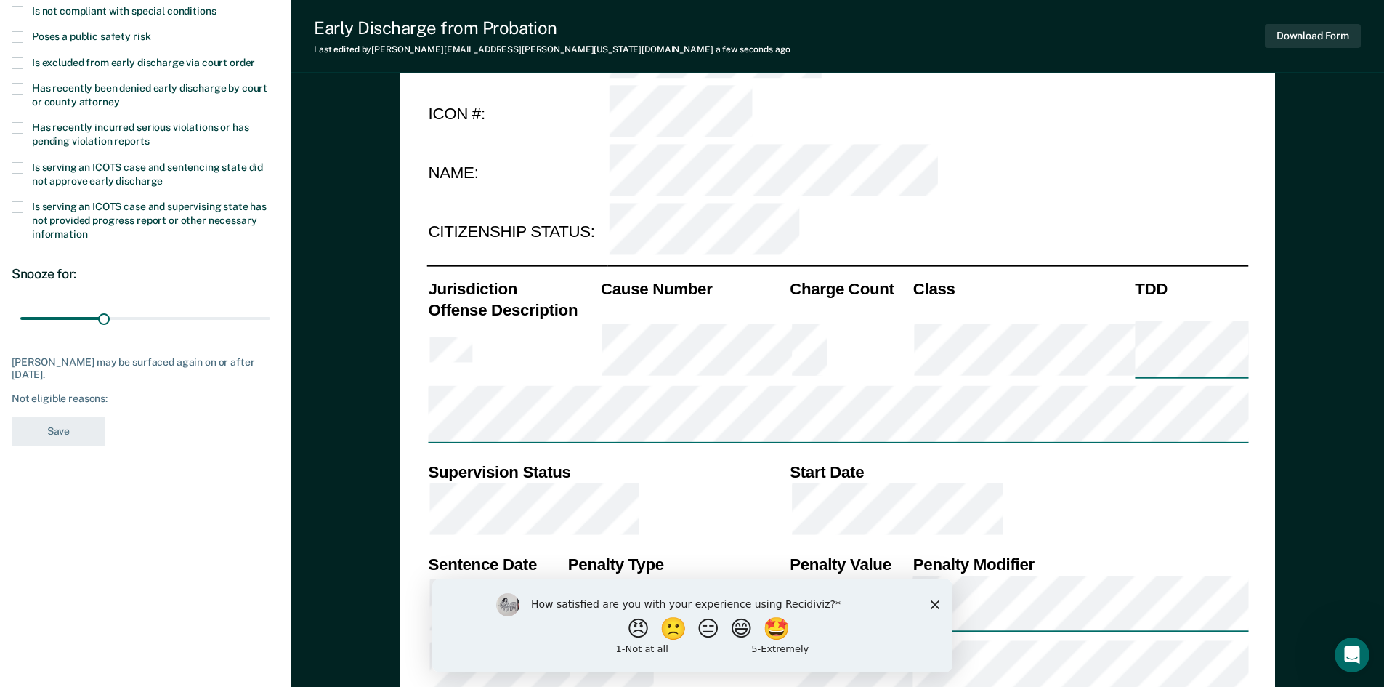
scroll to position [271, 0]
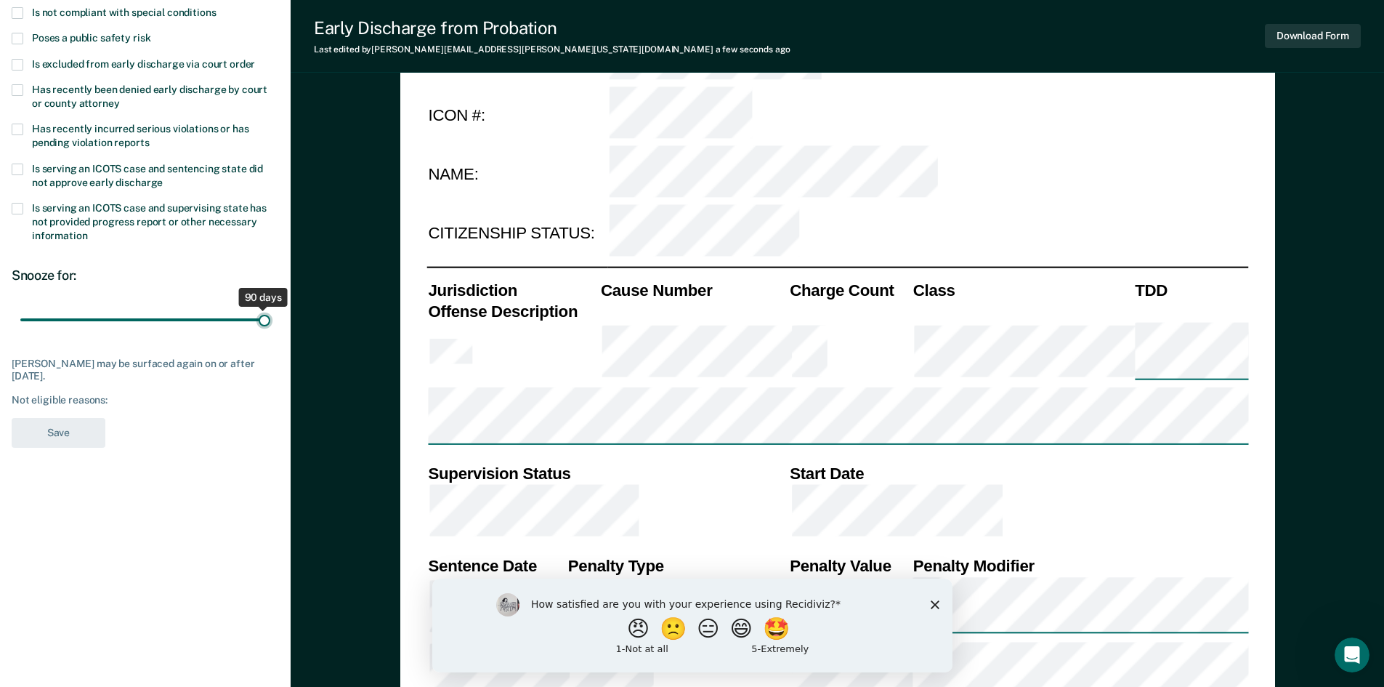
type input "90"
click at [267, 318] on input "range" at bounding box center [145, 319] width 250 height 25
click at [18, 36] on span at bounding box center [18, 39] width 12 height 12
click at [150, 33] on input "Poses a public safety risk" at bounding box center [150, 33] width 0 height 0
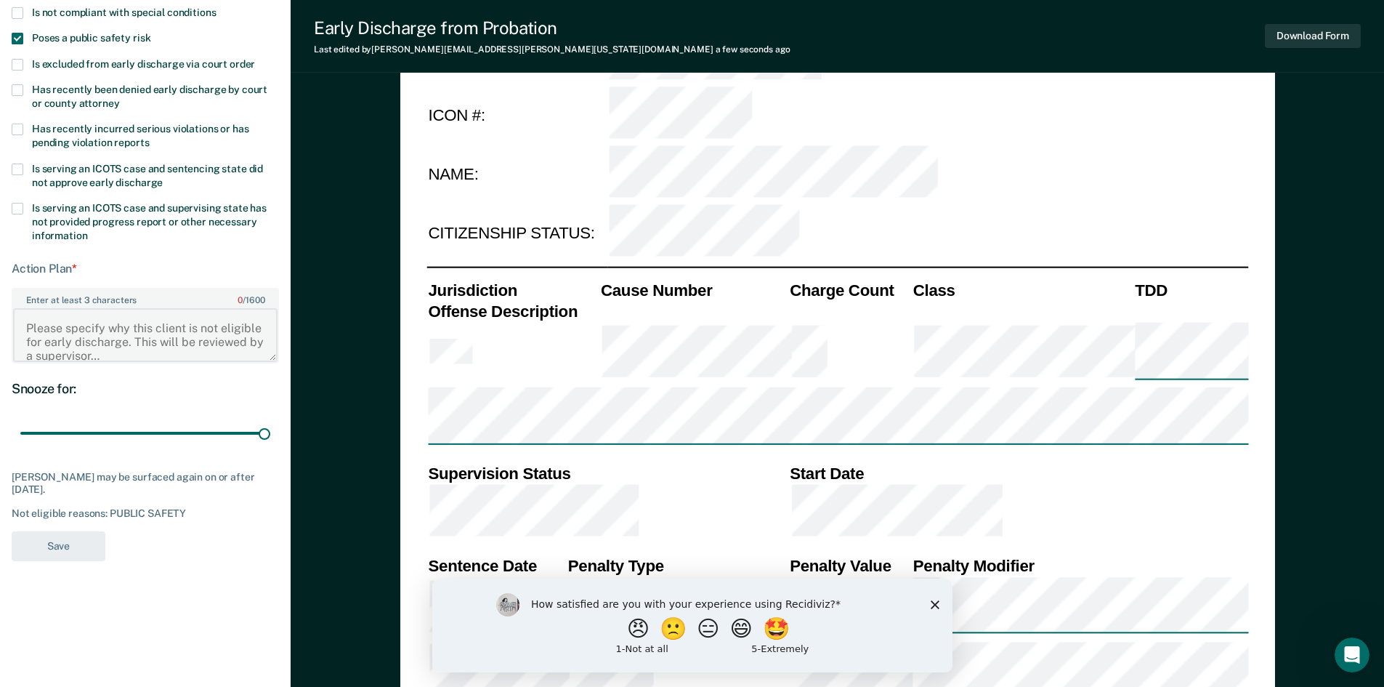
click at [41, 334] on textarea "Enter at least 3 characters 0 / 1600" at bounding box center [145, 335] width 265 height 54
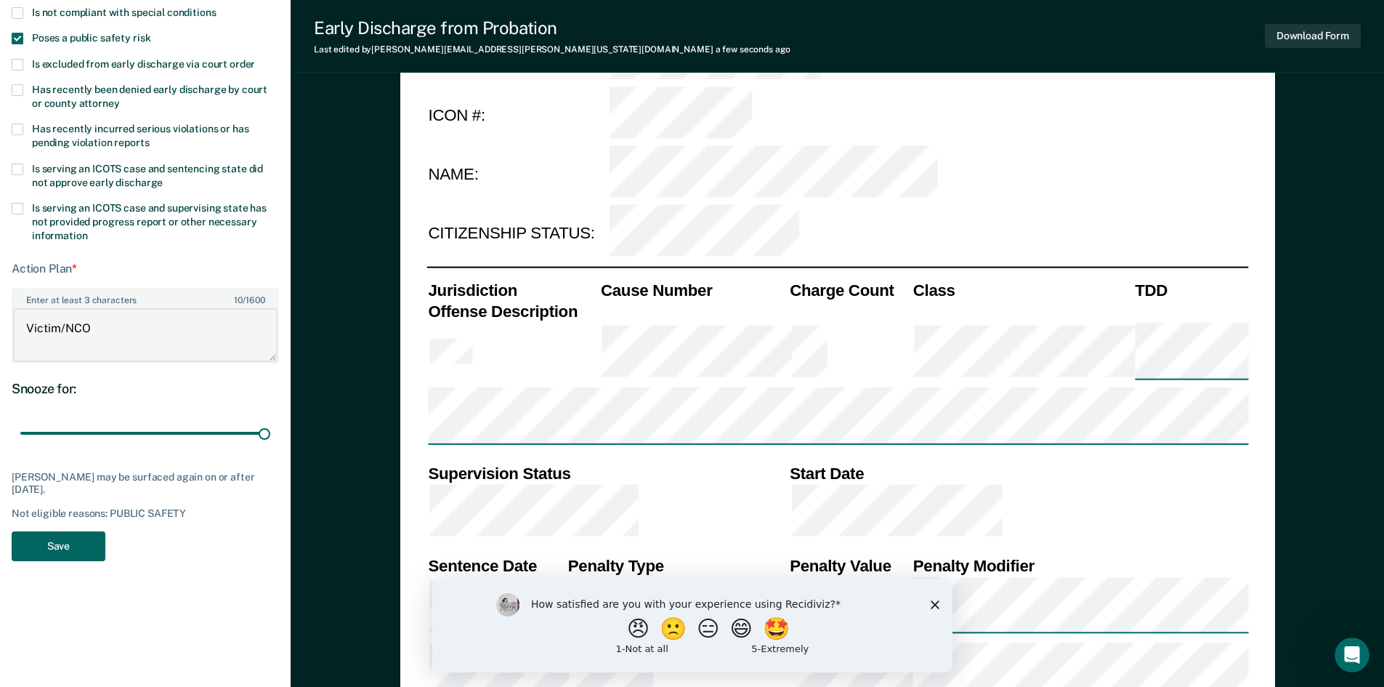
type textarea "Victim/NCO"
click at [61, 545] on button "Save" at bounding box center [59, 546] width 94 height 30
type textarea "x"
